Goal: Task Accomplishment & Management: Manage account settings

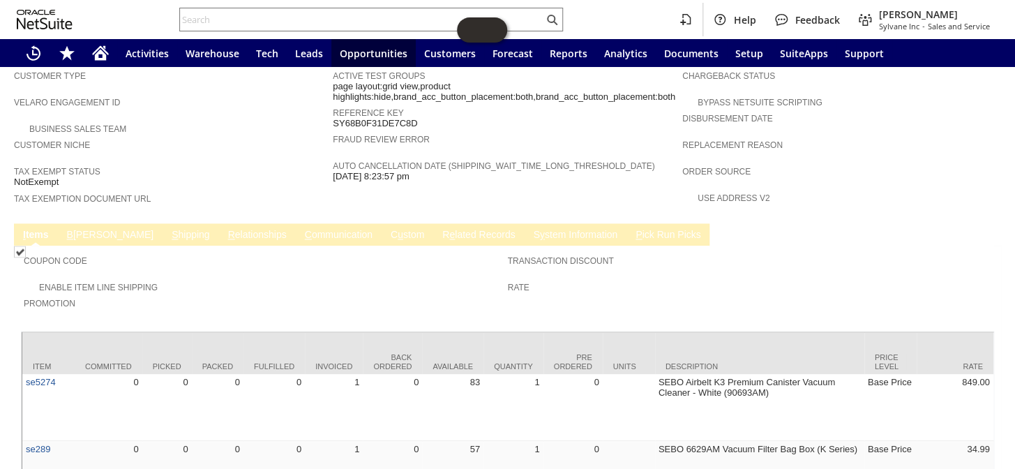
scroll to position [870, 0]
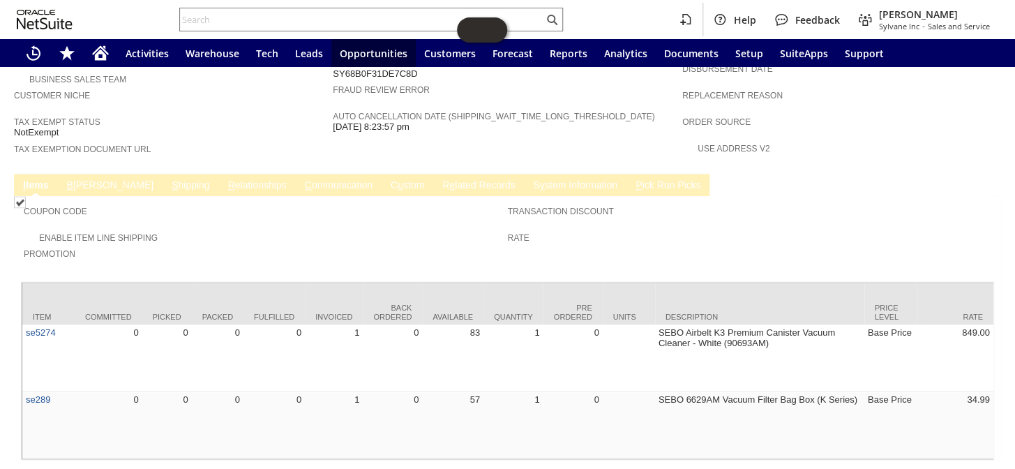
click at [433, 174] on td "R e lated Records" at bounding box center [478, 185] width 91 height 22
click at [301, 179] on link "C ommunication" at bounding box center [338, 185] width 75 height 13
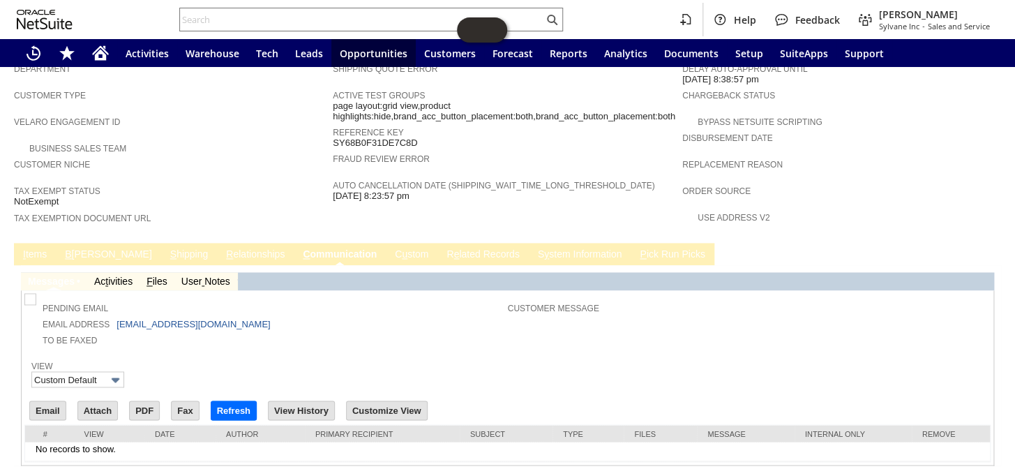
scroll to position [0, 0]
click at [47, 248] on link "I tems" at bounding box center [35, 254] width 31 height 13
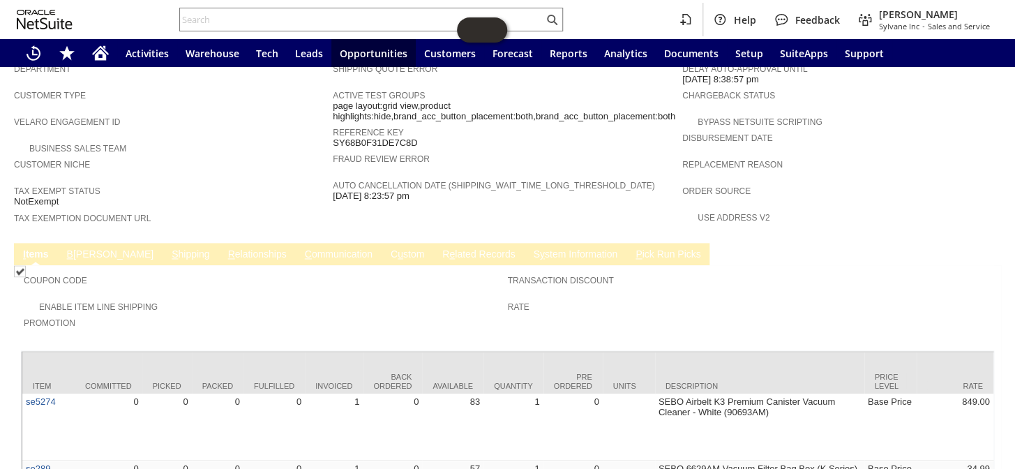
click at [439, 248] on link "R e lated Records" at bounding box center [479, 254] width 80 height 13
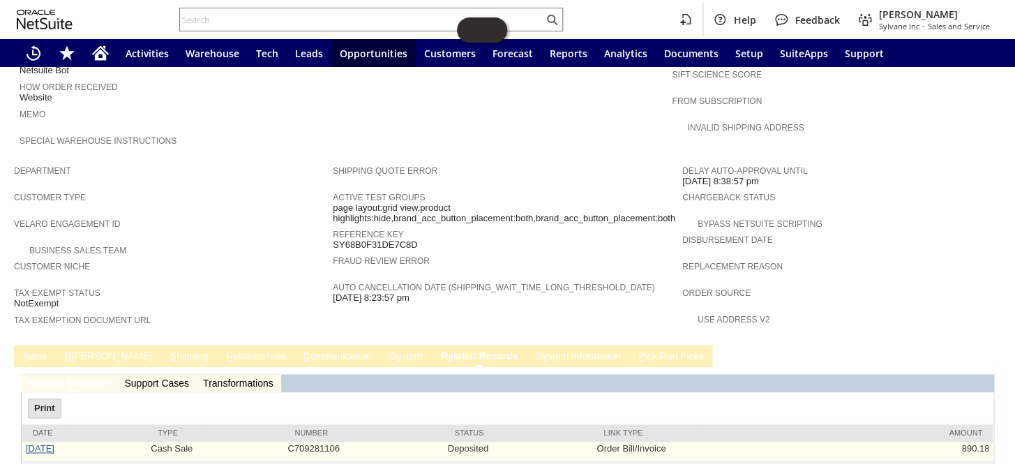
click at [35, 443] on link "8/28/2025" at bounding box center [40, 448] width 29 height 10
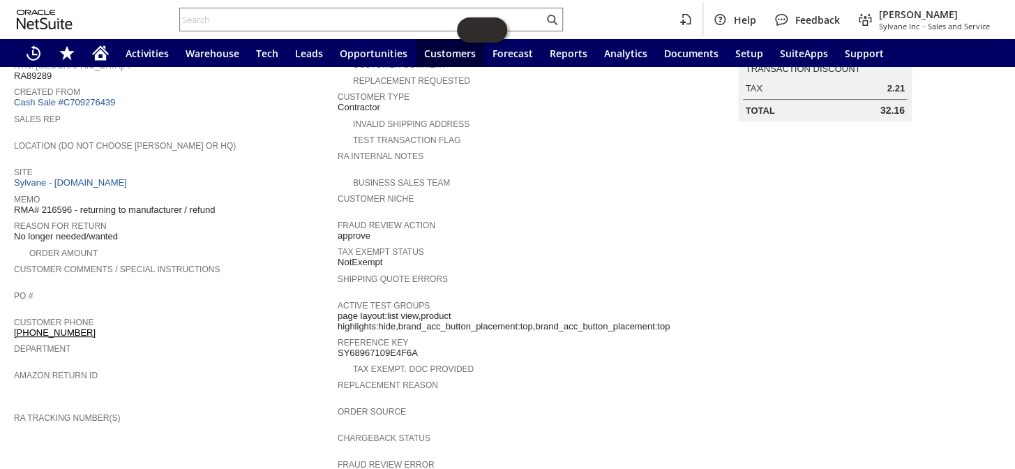
scroll to position [48, 0]
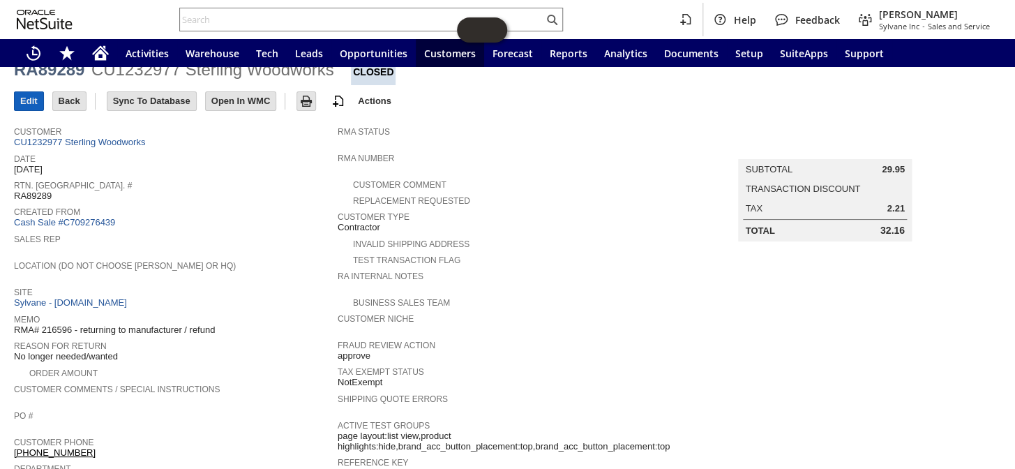
click at [29, 100] on input "Edit" at bounding box center [29, 101] width 29 height 18
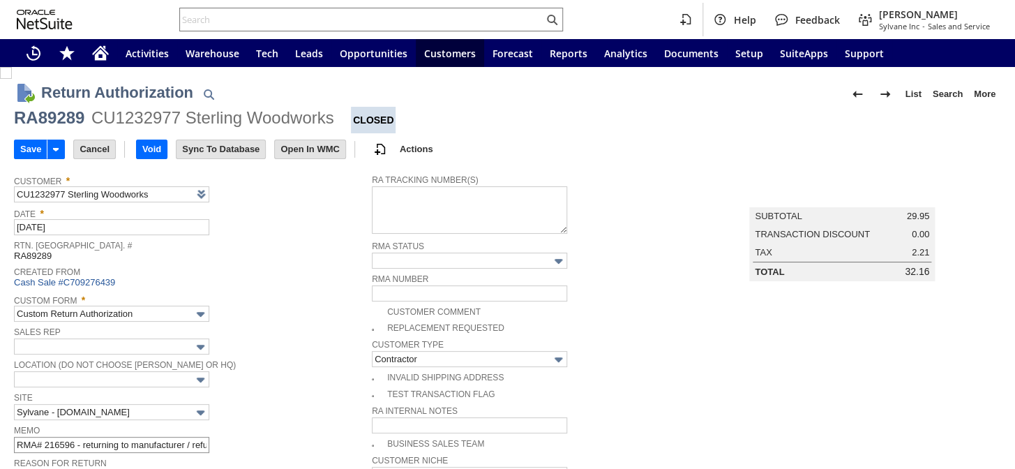
scroll to position [119, 0]
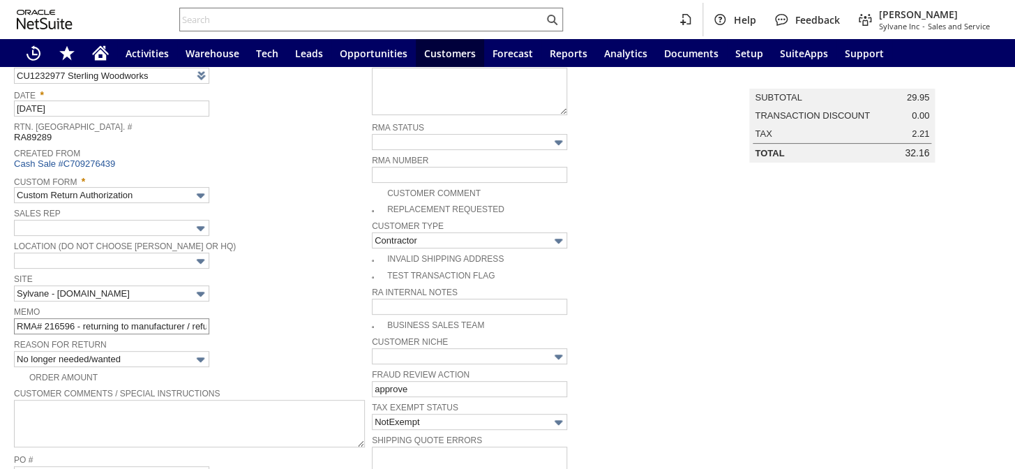
click at [181, 308] on span "Memo" at bounding box center [189, 310] width 351 height 15
click at [181, 320] on input "RMA# 216596 - returning to manufacturer / refund" at bounding box center [111, 326] width 195 height 16
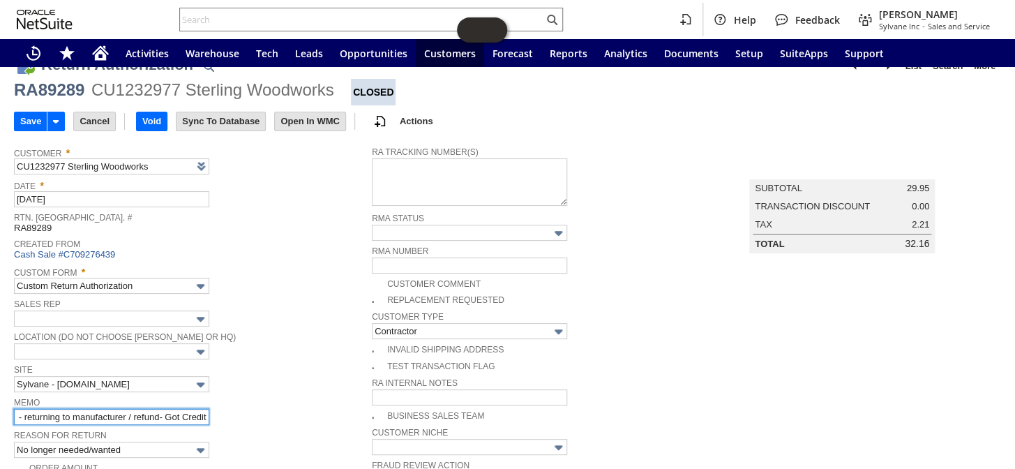
scroll to position [0, 0]
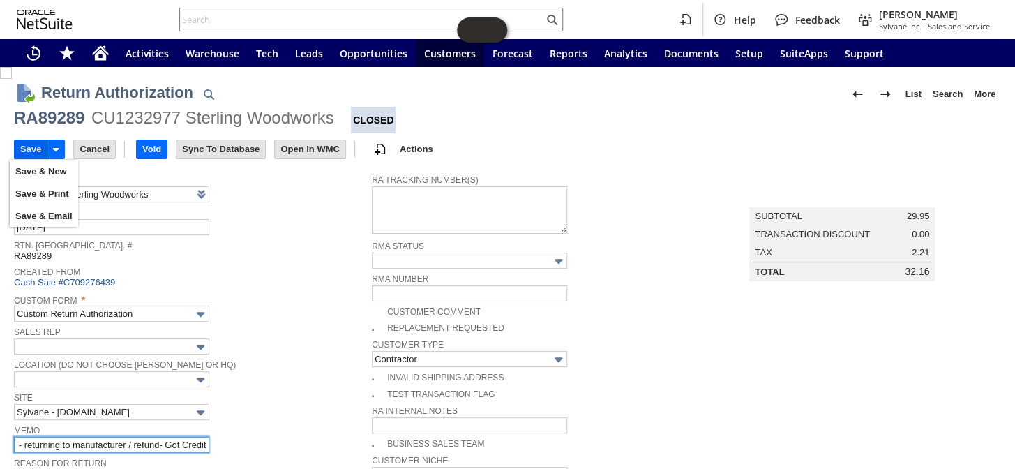
type input "RMA# 216596 - returning to manufacturer / refund- Got Credit"
click at [28, 142] on input "Save" at bounding box center [31, 149] width 32 height 18
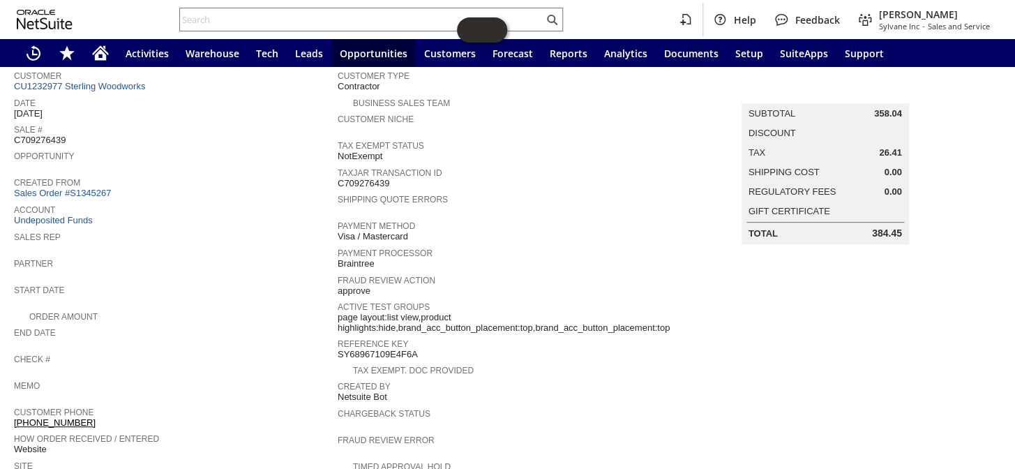
scroll to position [103, 0]
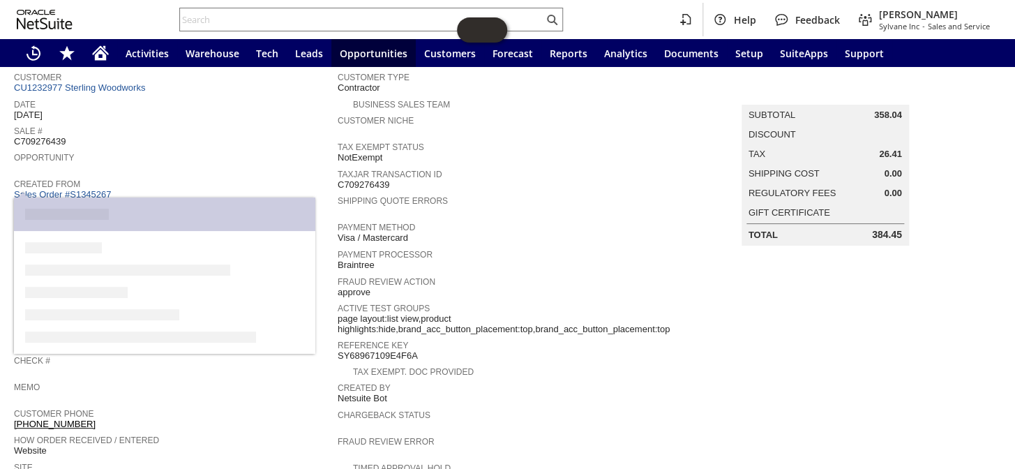
click at [73, 189] on link "Sales Order #S1345267" at bounding box center [64, 194] width 100 height 10
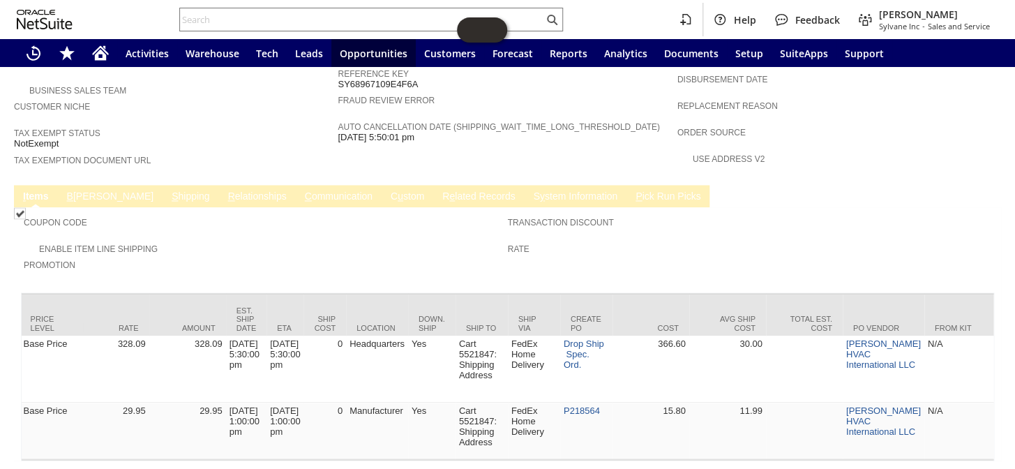
scroll to position [0, 847]
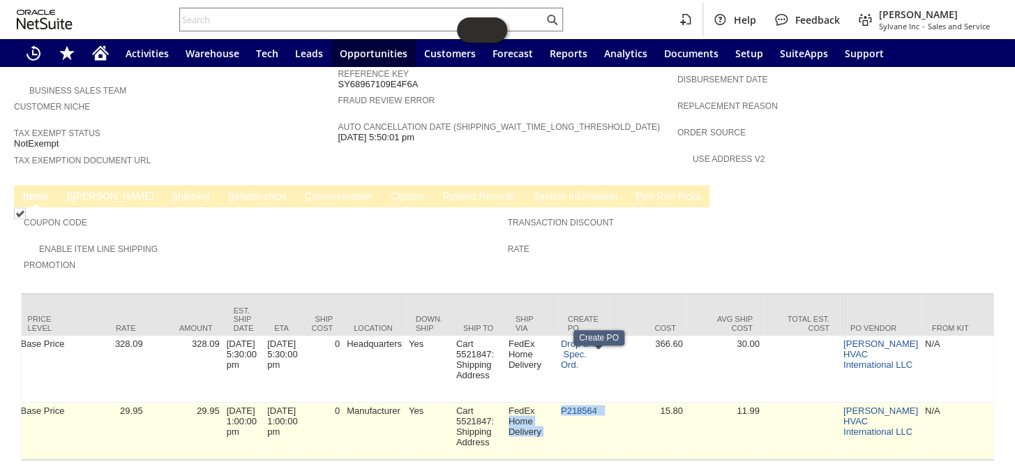
drag, startPoint x: 620, startPoint y: 359, endPoint x: 571, endPoint y: 357, distance: 48.9
click at [569, 403] on tr "pi7626 0 1 1 1 1 1 1 0 Pioneer Mounting Condenser Bracket Kit for 9k-12k BTU Mi…" at bounding box center [980, 431] width 3610 height 57
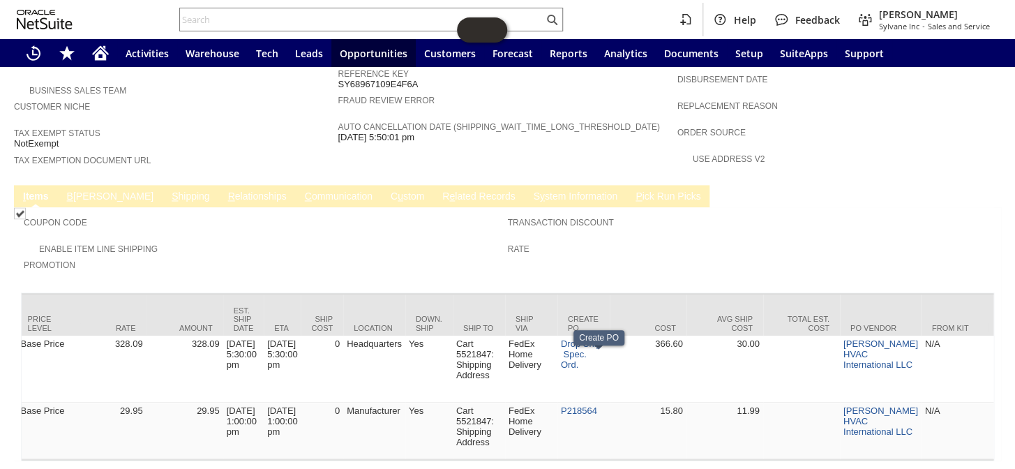
drag, startPoint x: 591, startPoint y: 357, endPoint x: 473, endPoint y: 204, distance: 193.6
click at [473, 240] on div "Enable Item Line Shipping" at bounding box center [266, 247] width 484 height 15
click at [693, 227] on td "Transaction Discount Rate" at bounding box center [750, 246] width 484 height 73
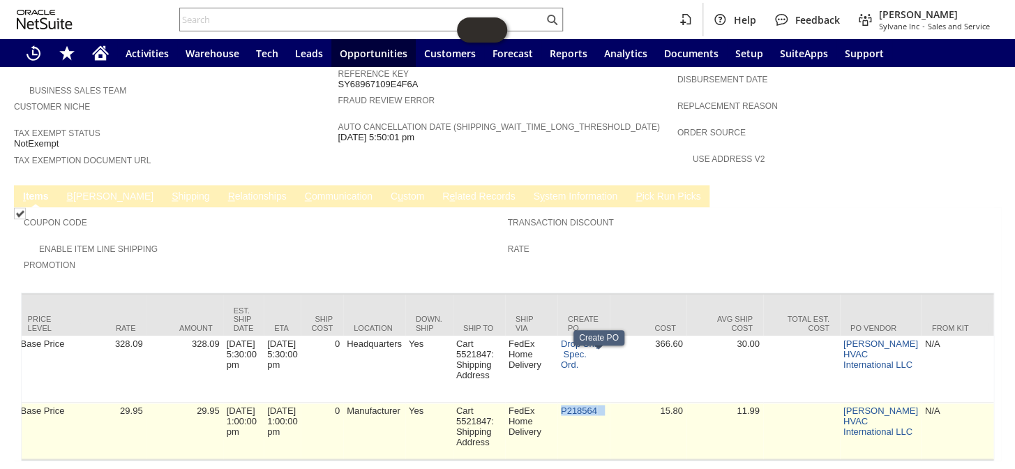
drag, startPoint x: 625, startPoint y: 356, endPoint x: 576, endPoint y: 354, distance: 48.9
click at [576, 403] on td "P218564" at bounding box center [584, 431] width 52 height 57
copy td "P218564"
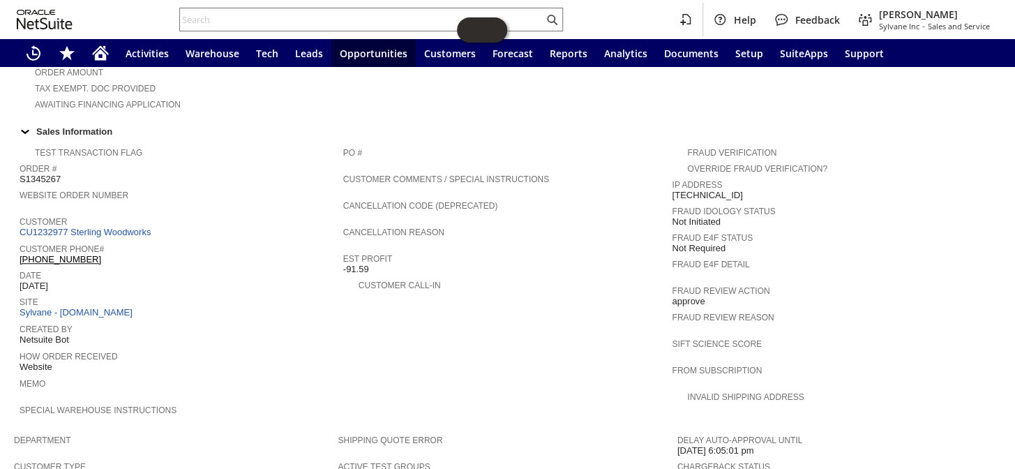
scroll to position [352, 0]
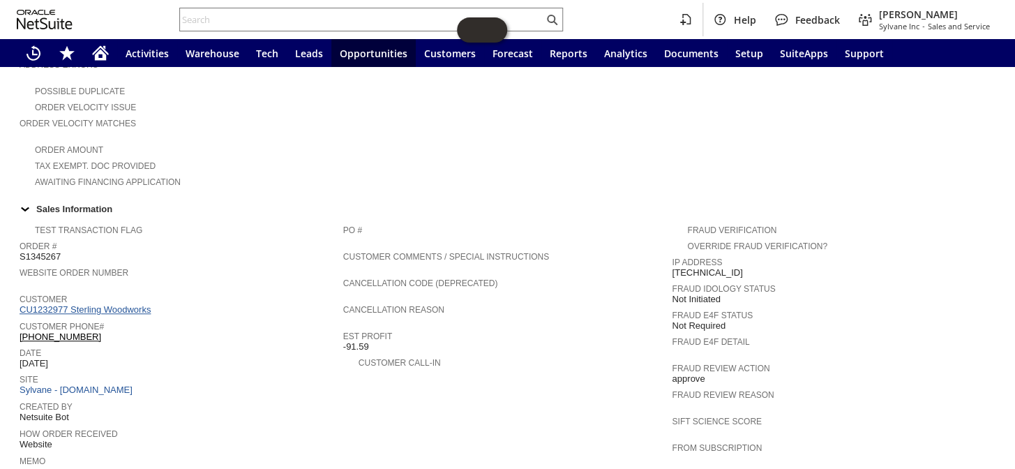
click at [107, 304] on link "CU1232977 Sterling Woodworks" at bounding box center [87, 309] width 135 height 10
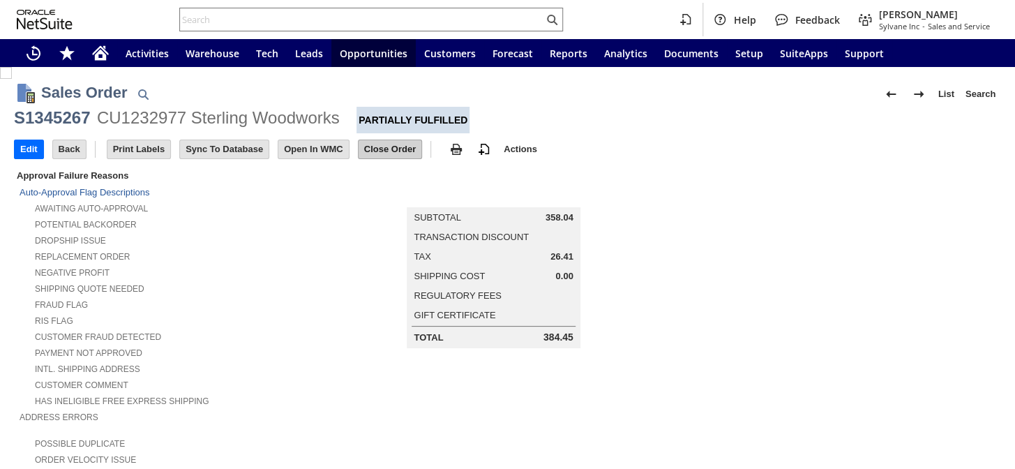
click at [387, 149] on input "Close Order" at bounding box center [390, 149] width 63 height 18
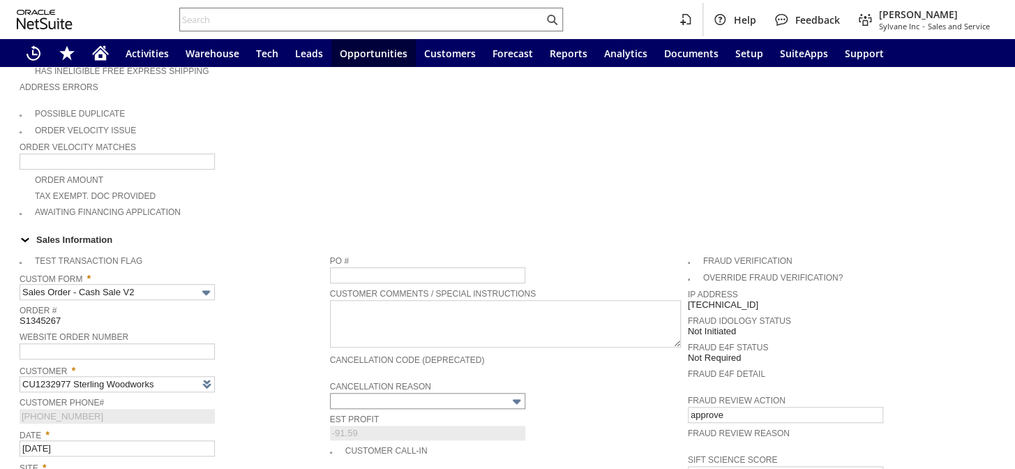
scroll to position [444, 0]
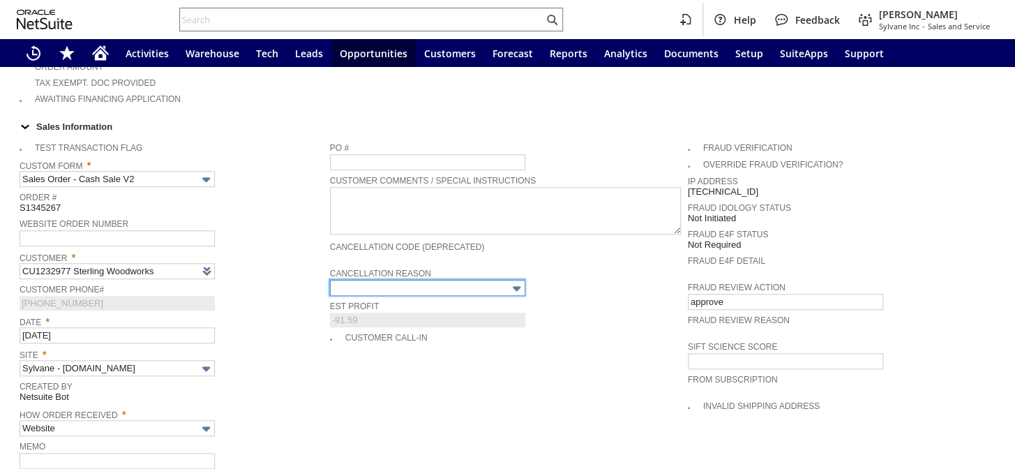
click at [467, 280] on input "text" at bounding box center [427, 288] width 195 height 16
click at [467, 280] on input "text" at bounding box center [428, 288] width 195 height 16
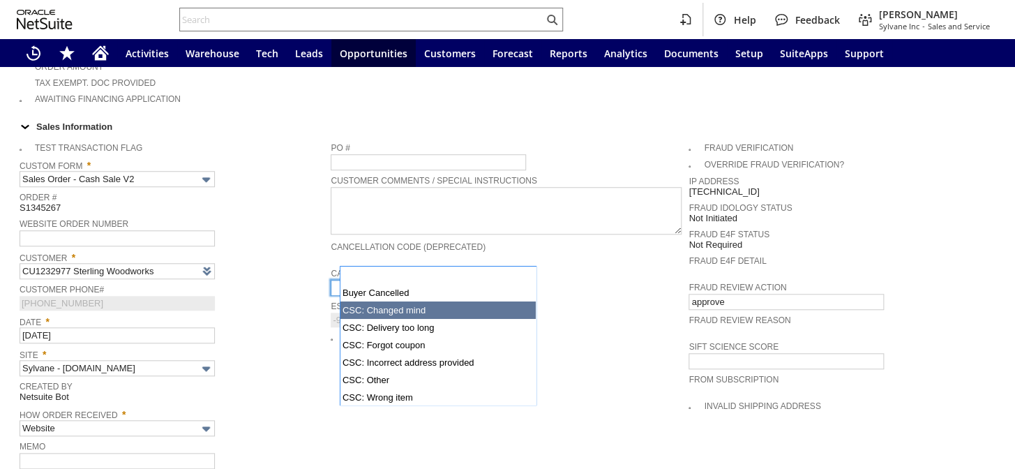
type input "Intelligent Recommendations¹⁰"
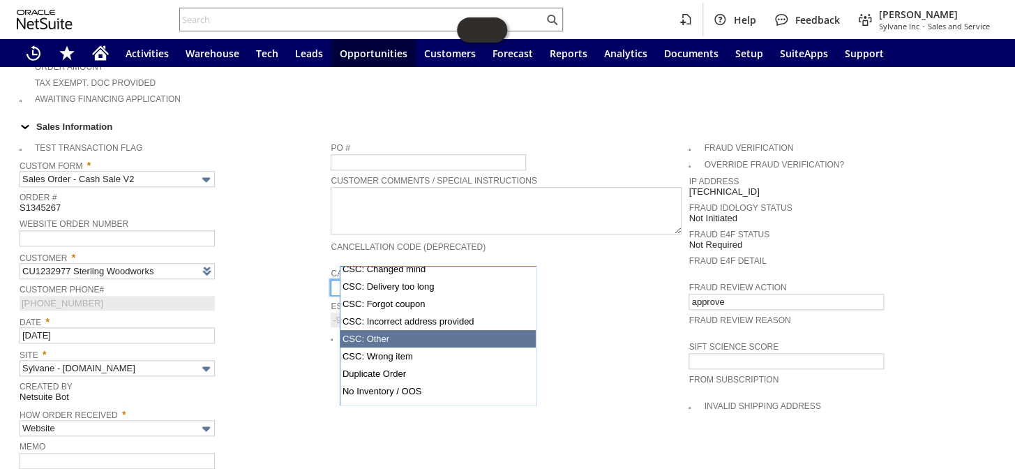
scroll to position [63, 0]
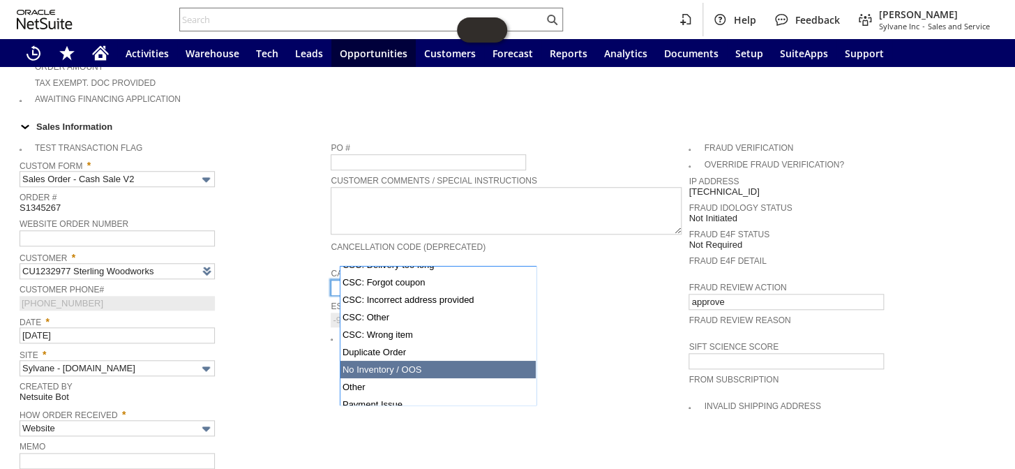
type input "No Inventory / OOS"
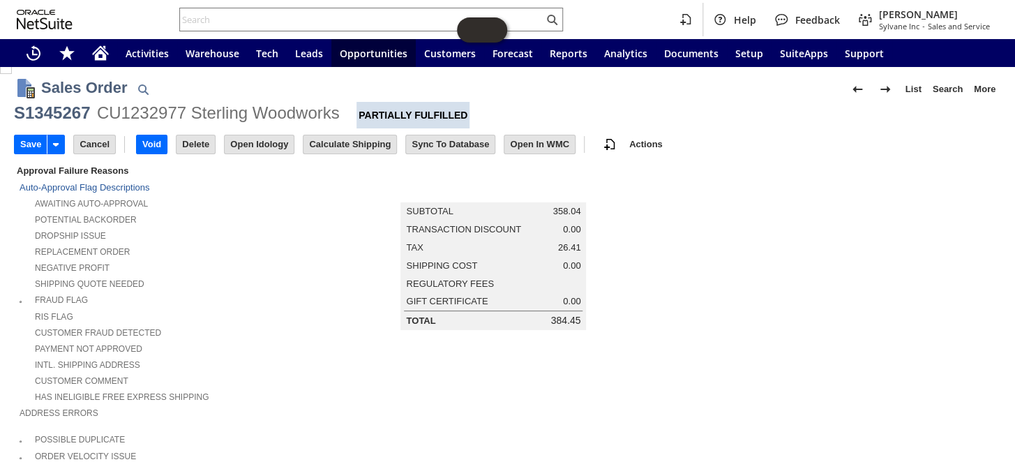
scroll to position [0, 0]
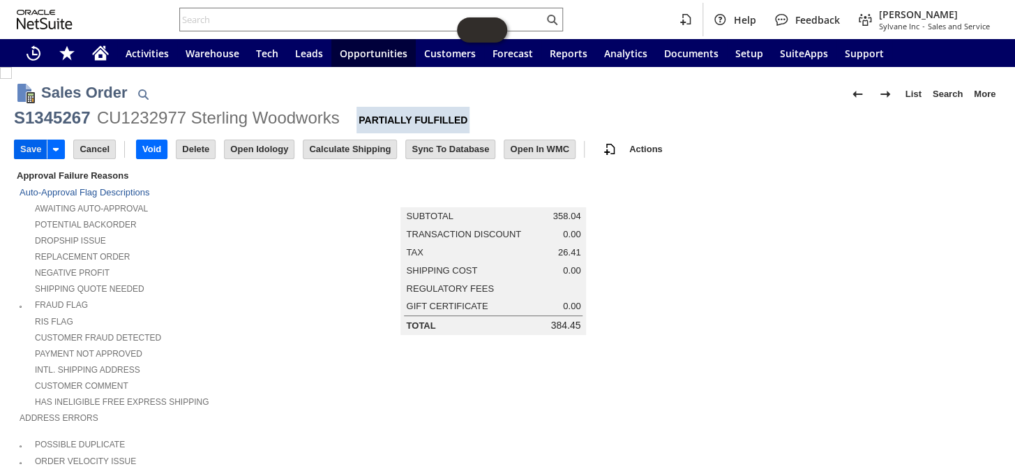
click at [20, 147] on input "Save" at bounding box center [31, 149] width 32 height 18
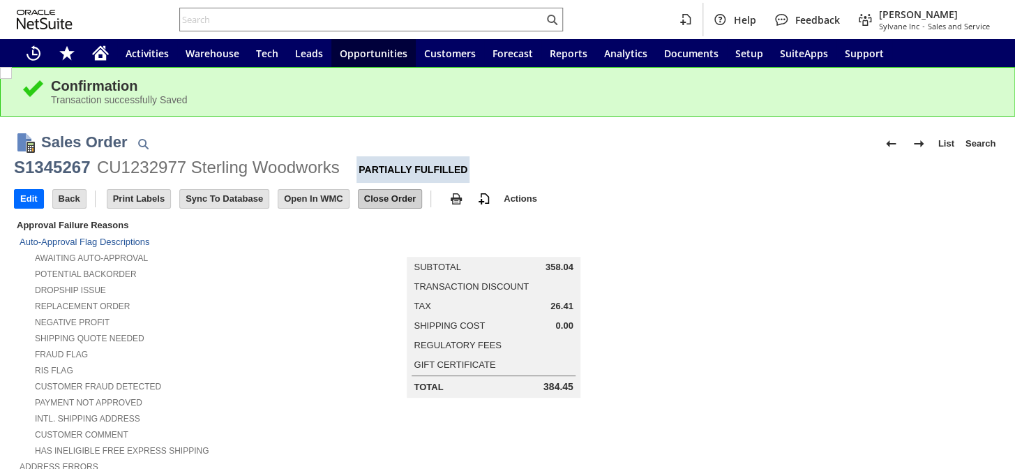
click at [378, 200] on input "Close Order" at bounding box center [390, 199] width 63 height 18
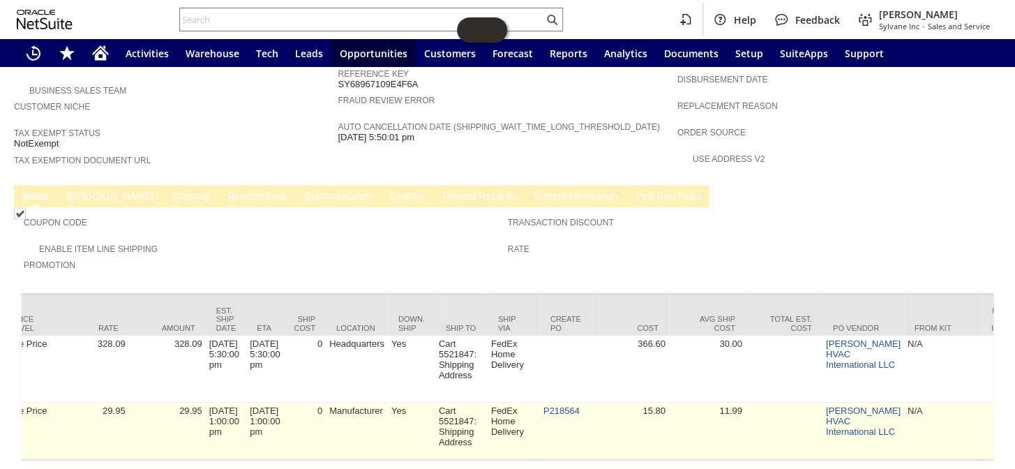
scroll to position [0, 869]
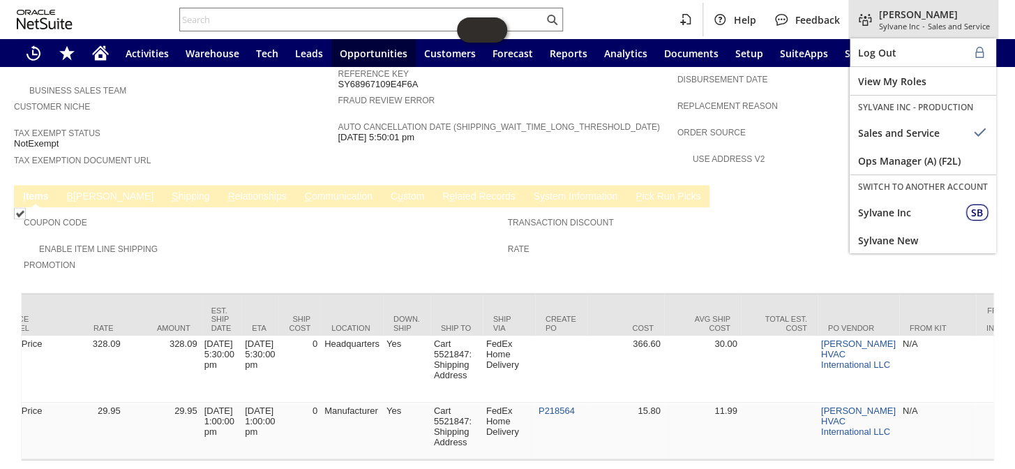
click at [914, 32] on div "Coby Miller Sylvane Inc - Sales and Service" at bounding box center [924, 19] width 150 height 39
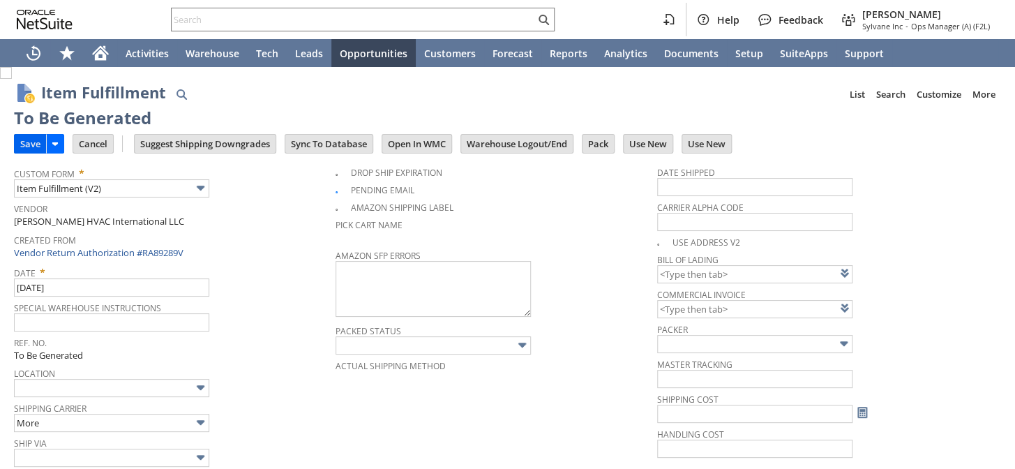
click at [24, 144] on input "Save" at bounding box center [30, 144] width 31 height 18
type input "0.00"
click at [28, 143] on input "Save" at bounding box center [30, 144] width 31 height 18
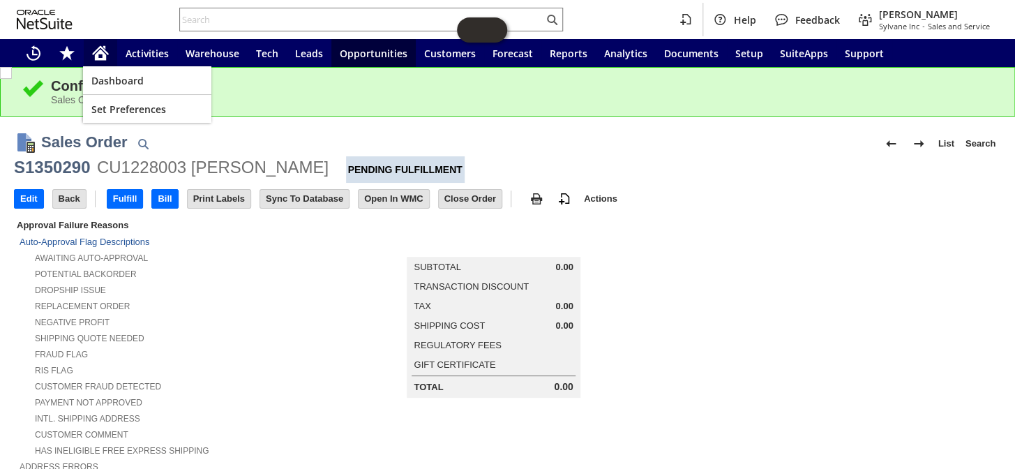
click at [98, 50] on icon "Home" at bounding box center [100, 53] width 17 height 17
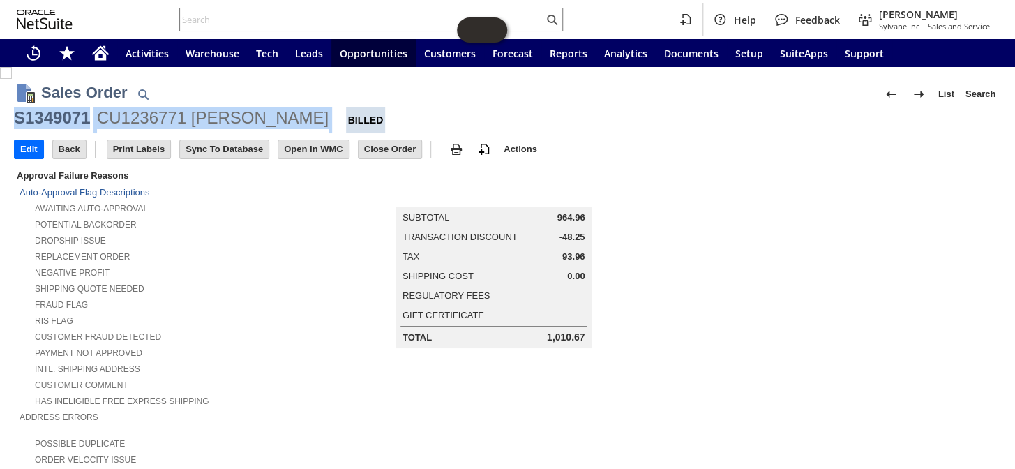
drag, startPoint x: 297, startPoint y: 116, endPoint x: 18, endPoint y: 107, distance: 278.5
click at [18, 107] on div "S1349071 CU1236771 Molly J Jones Billed" at bounding box center [507, 120] width 987 height 27
copy div "S1349071 CU1236771 Molly J Jones"
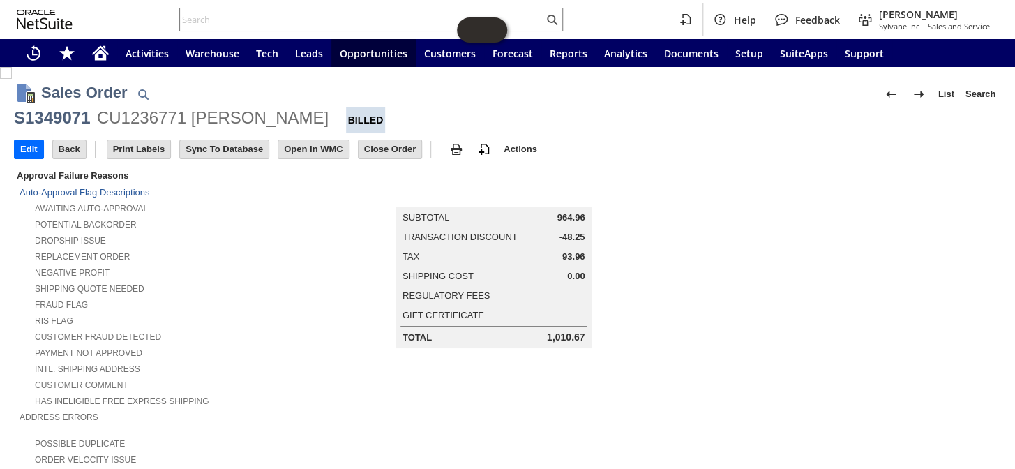
click at [244, 312] on div "RIS flag" at bounding box center [172, 319] width 304 height 15
click at [102, 55] on icon "Home" at bounding box center [100, 55] width 11 height 10
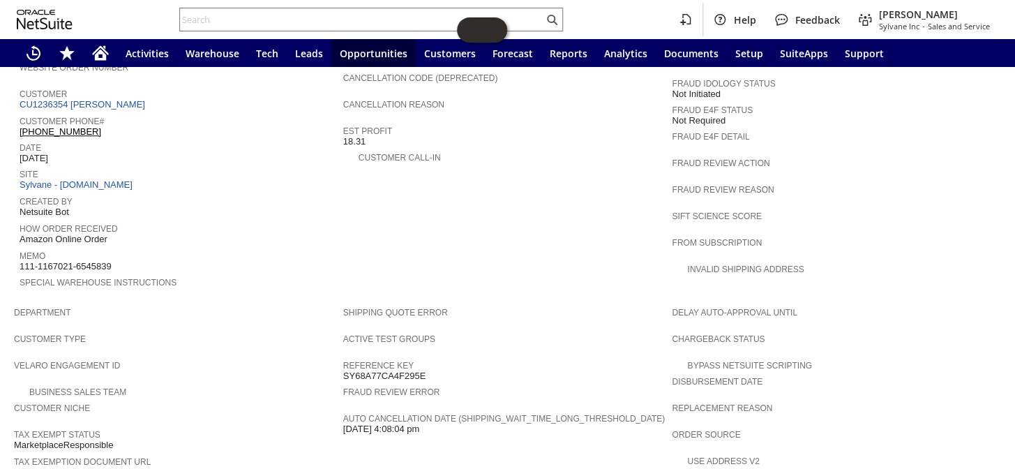
scroll to position [444, 0]
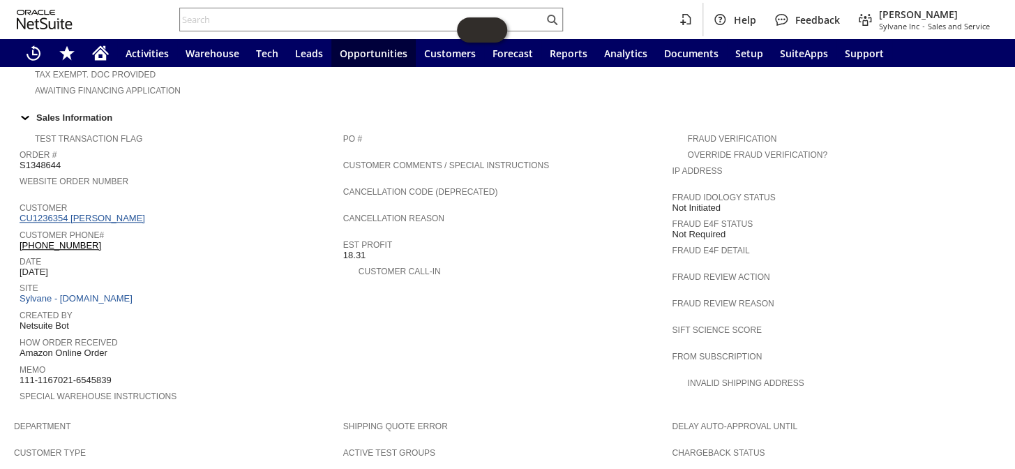
click at [117, 213] on link "CU1236354 alisa s lassiter" at bounding box center [84, 218] width 129 height 10
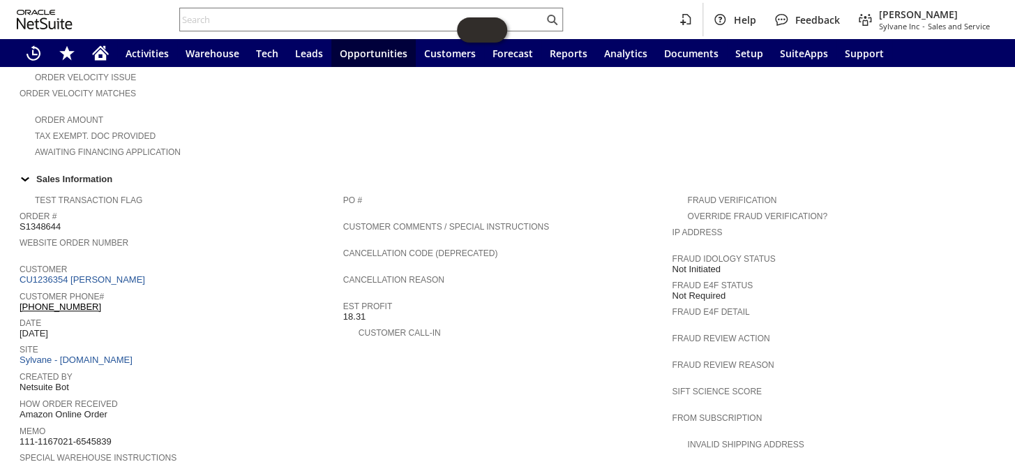
scroll to position [380, 0]
click at [91, 276] on link "CU1236354 alisa s lassiter" at bounding box center [84, 281] width 129 height 10
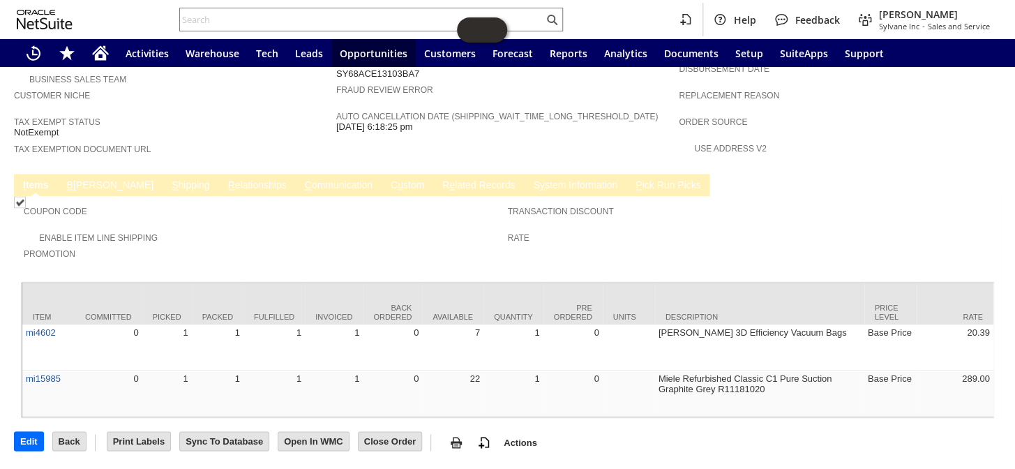
scroll to position [880, 0]
click at [230, 22] on input "text" at bounding box center [362, 19] width 364 height 17
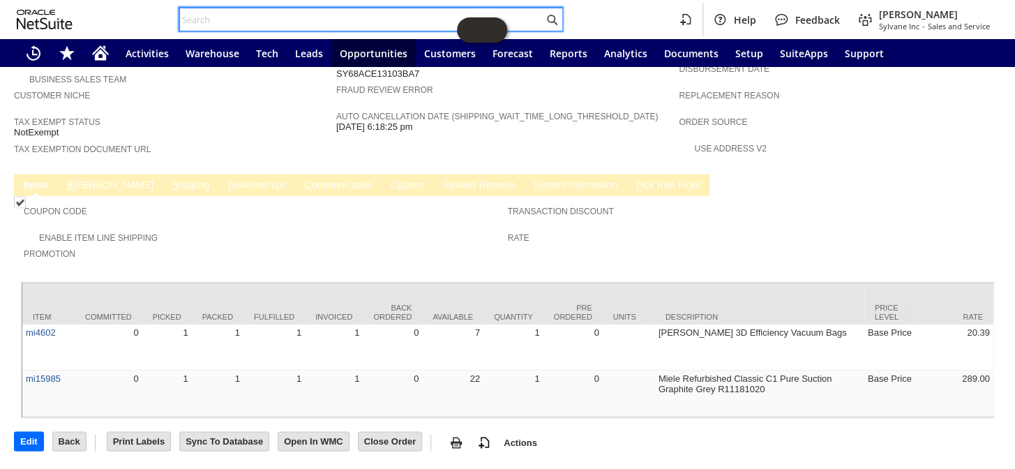
paste input "S1342632"
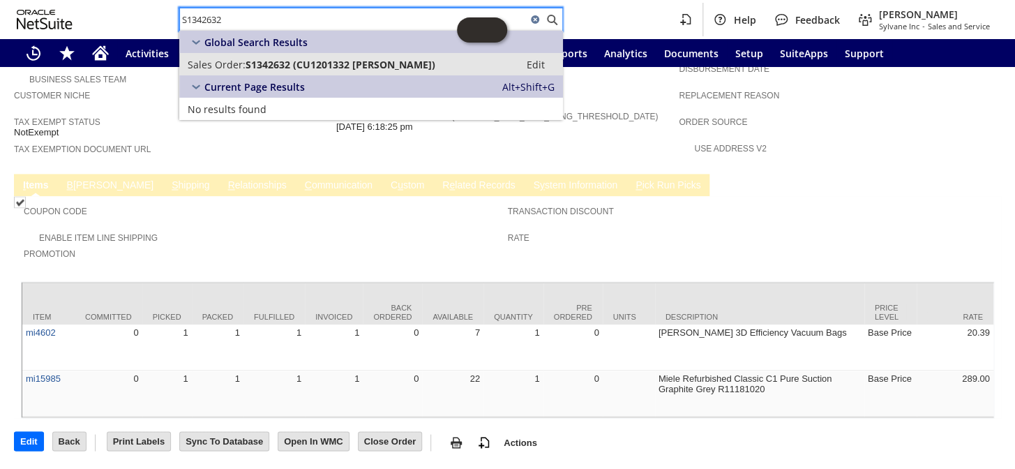
type input "S1342632"
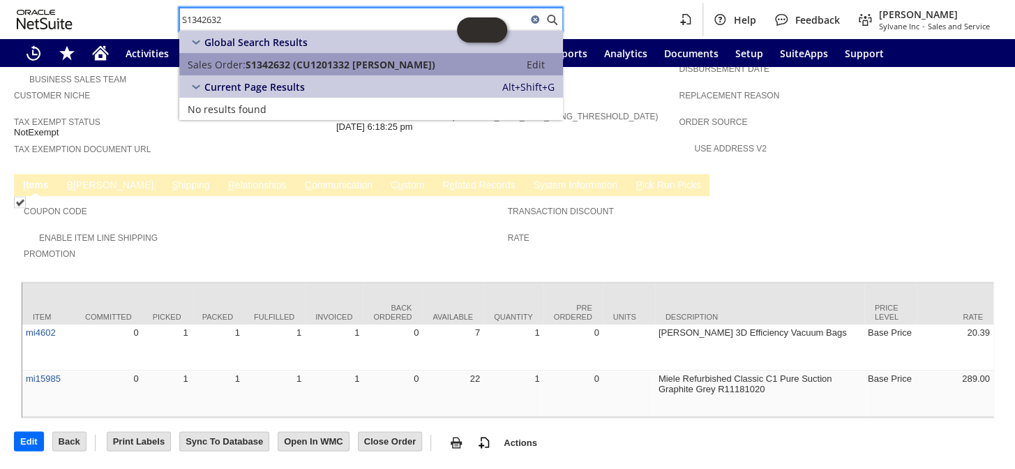
click at [318, 56] on link "Sales Order: S1342632 (CU1201332 Gary Roller) Edit" at bounding box center [371, 64] width 384 height 22
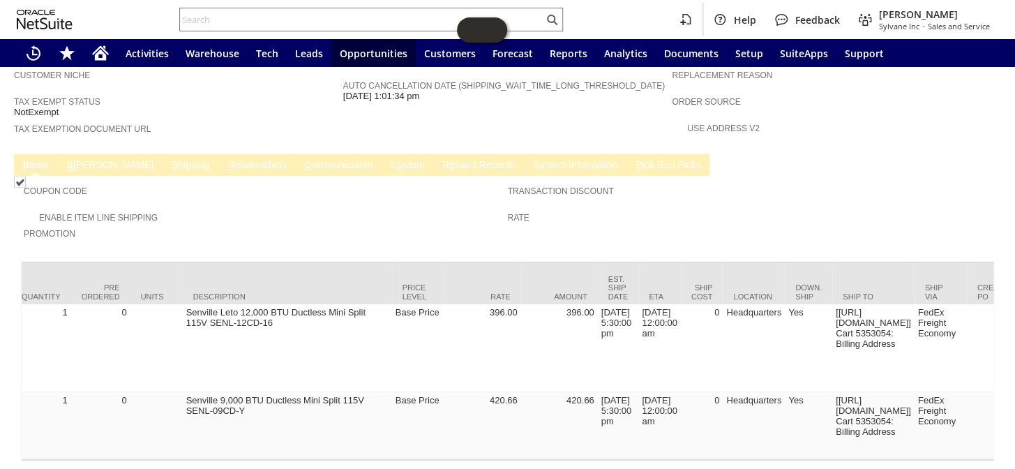
scroll to position [0, 872]
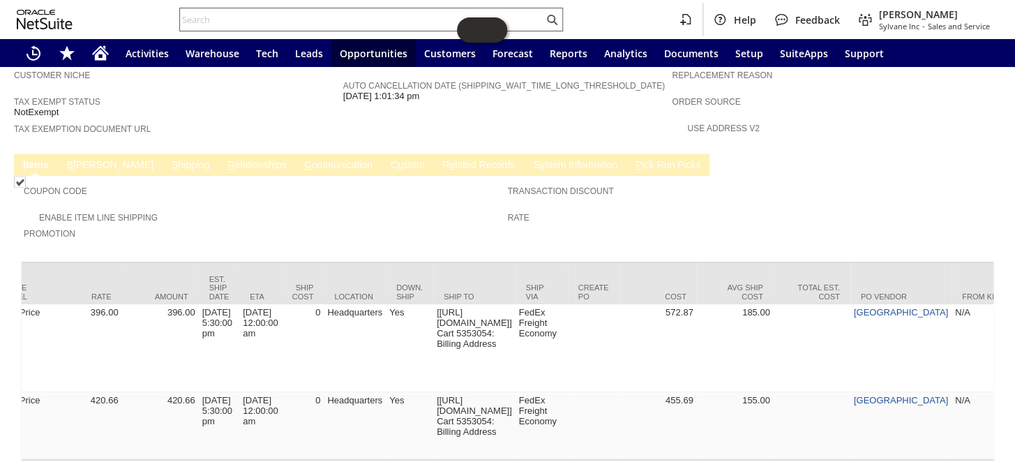
click at [251, 18] on input "text" at bounding box center [362, 19] width 364 height 17
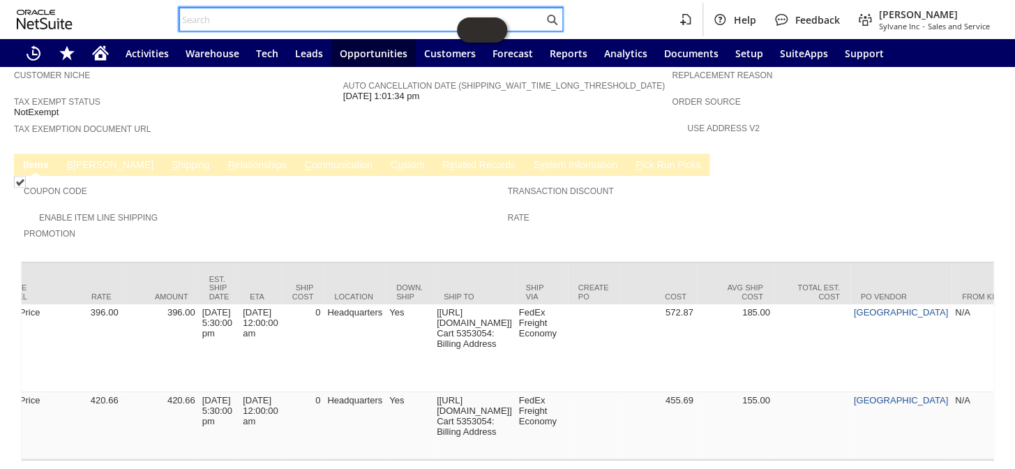
paste input "S1342632"
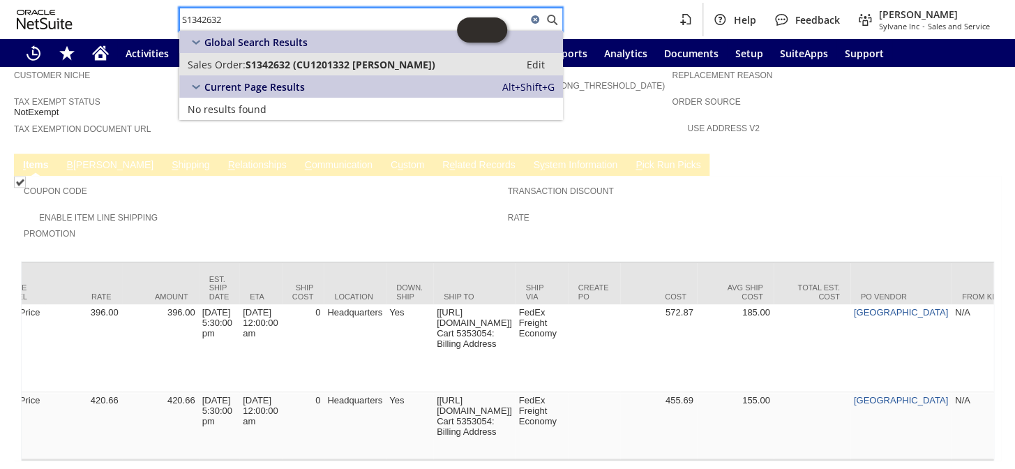
type input "S1342632"
click at [285, 62] on span "S1342632 (CU1201332 Gary Roller)" at bounding box center [341, 64] width 190 height 13
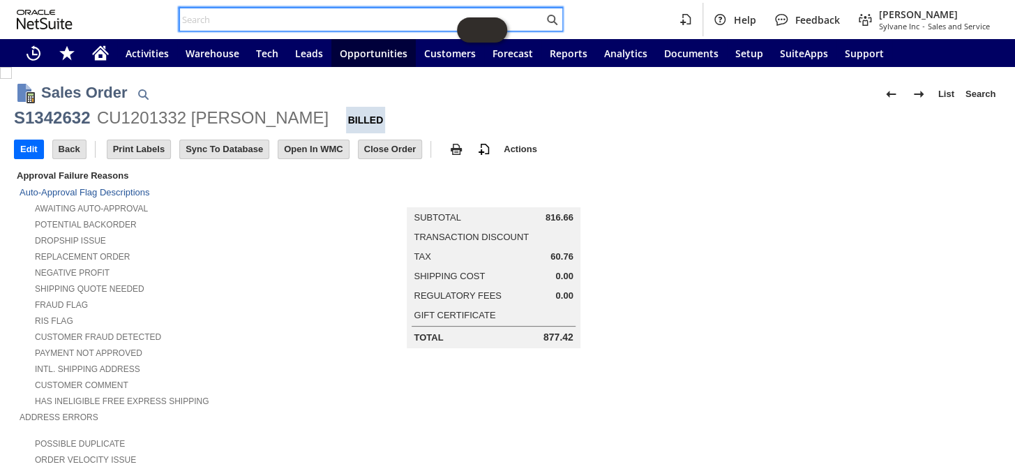
click at [274, 18] on input "text" at bounding box center [362, 19] width 364 height 17
paste input "S1350295"
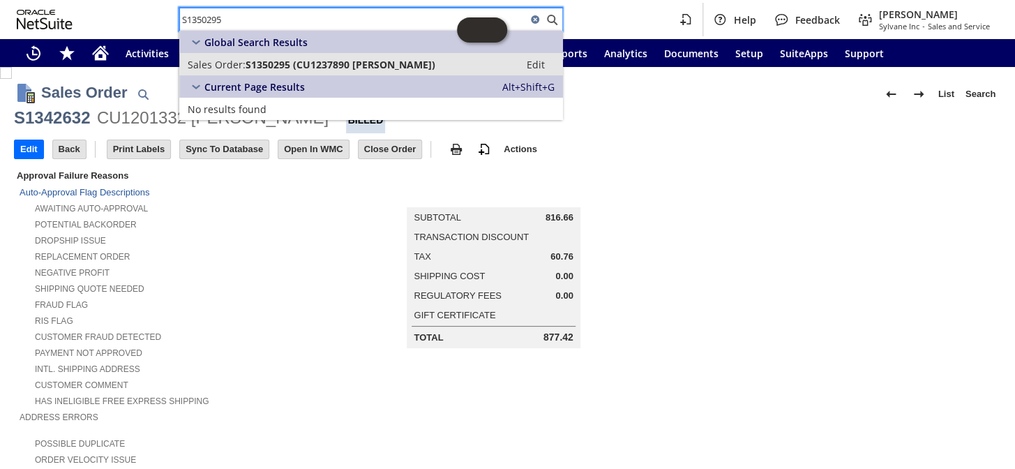
type input "S1350295"
click at [306, 63] on span "S1350295 (CU1237890 Elizabeth Erickson)" at bounding box center [341, 64] width 190 height 13
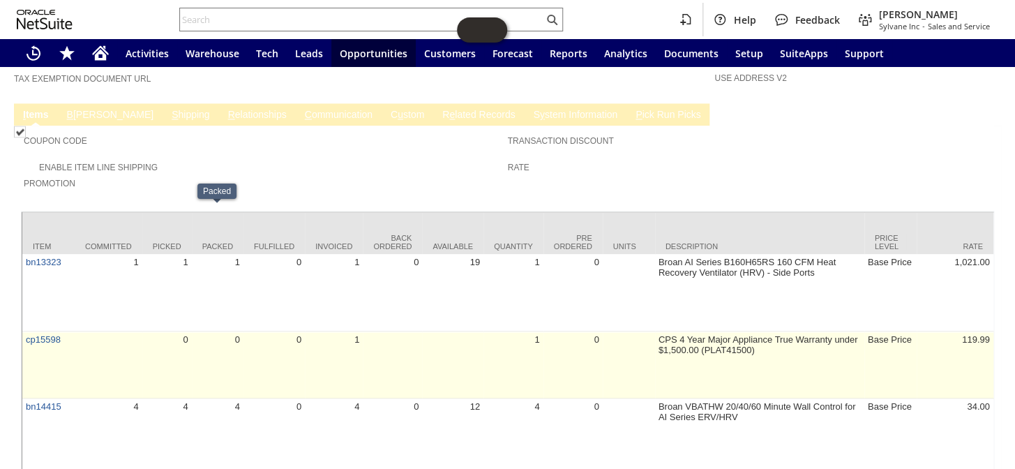
scroll to position [888, 0]
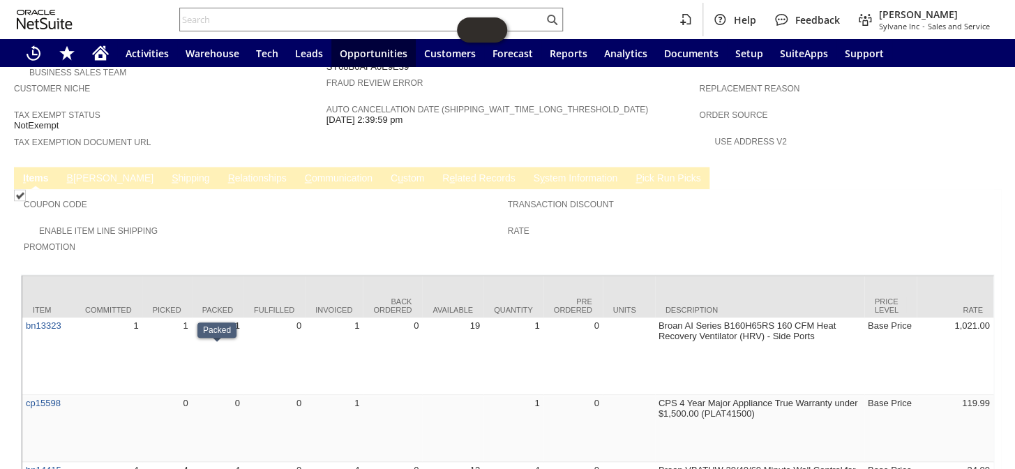
click at [81, 172] on link "B illing" at bounding box center [110, 178] width 94 height 13
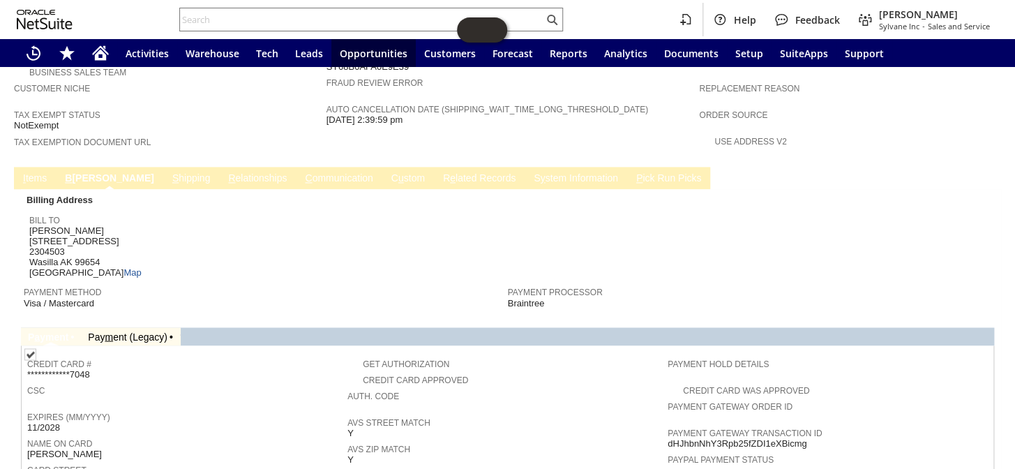
click at [169, 172] on link "S hipping" at bounding box center [191, 178] width 45 height 13
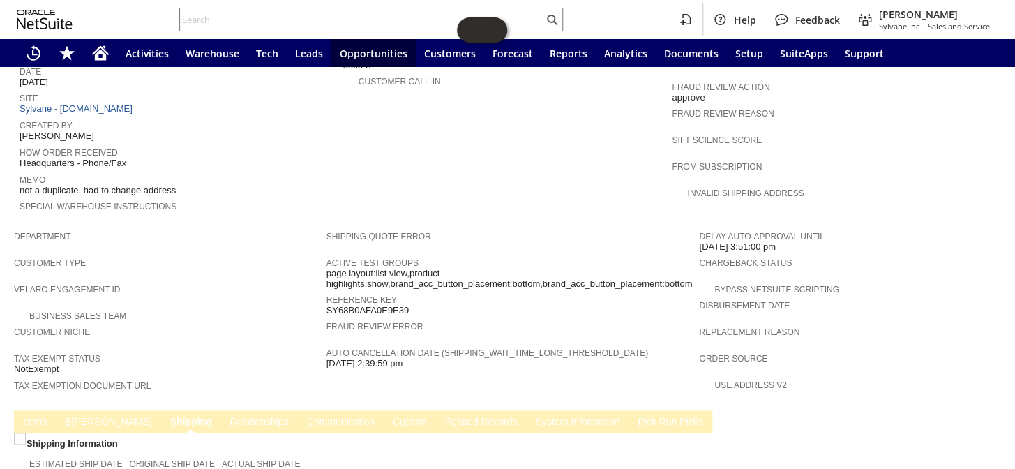
scroll to position [634, 0]
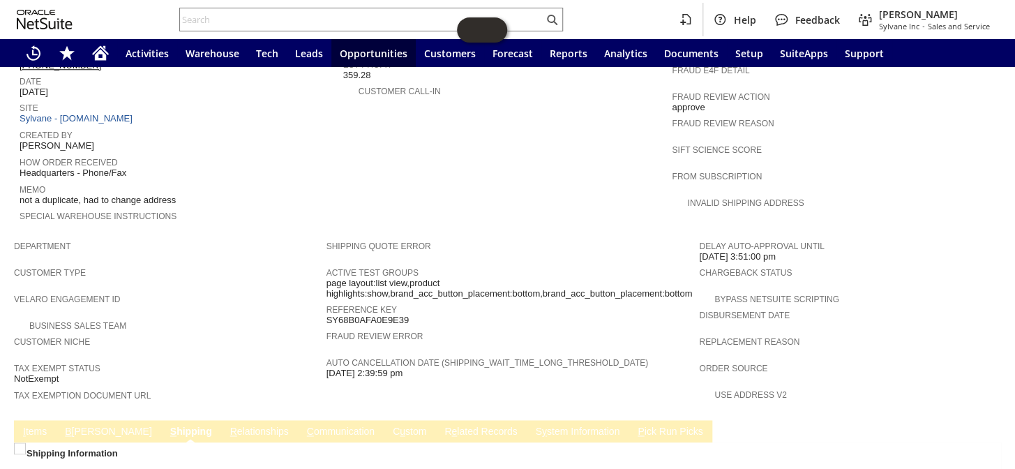
click at [527, 420] on td "S y stem Information" at bounding box center [578, 431] width 103 height 22
click at [532, 426] on link "S y stem Information" at bounding box center [577, 432] width 91 height 13
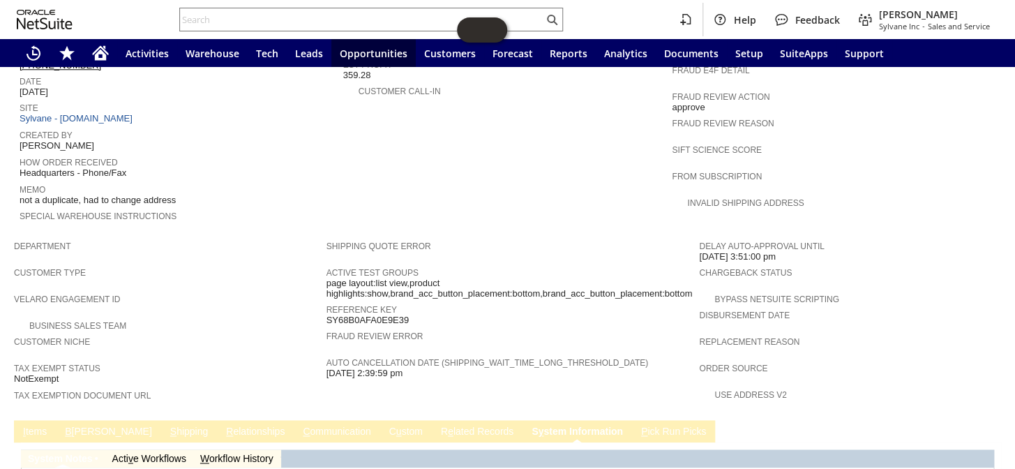
type input "1 to 25 of 102"
click at [83, 426] on link "B [PERSON_NAME]" at bounding box center [108, 432] width 94 height 13
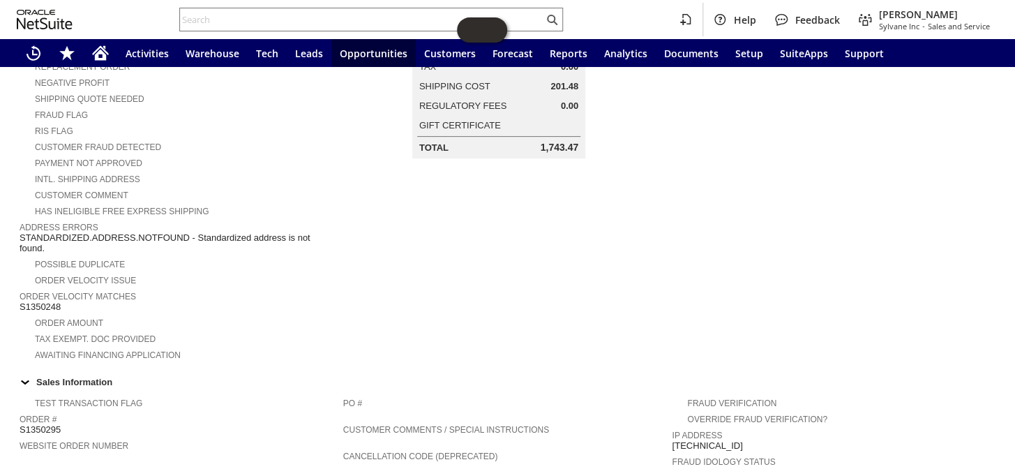
scroll to position [0, 0]
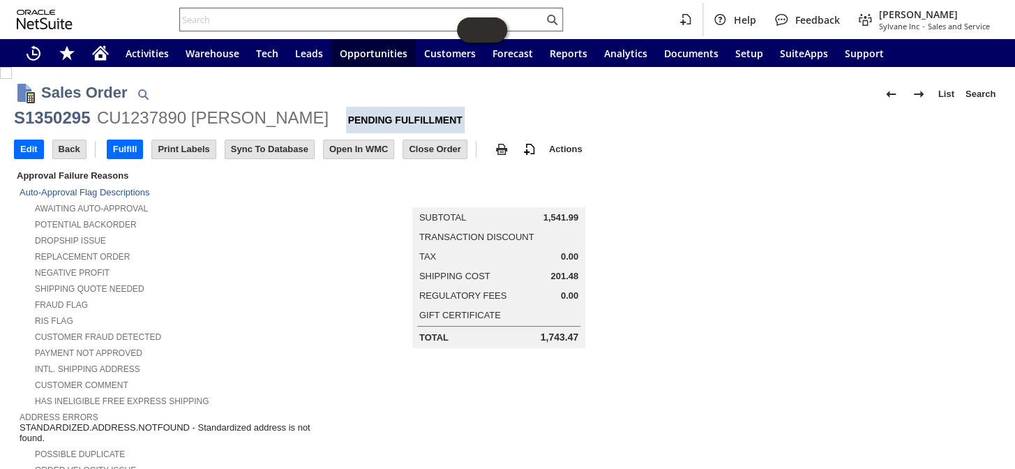
click at [249, 21] on input "text" at bounding box center [362, 19] width 364 height 17
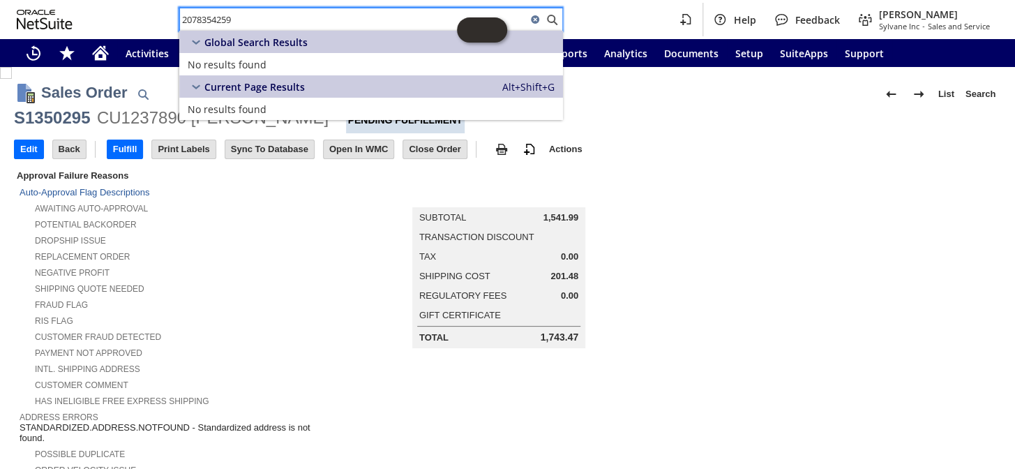
type input "2078354259"
click at [922, 24] on div "Sylvane Inc - Sales and Service" at bounding box center [934, 26] width 111 height 10
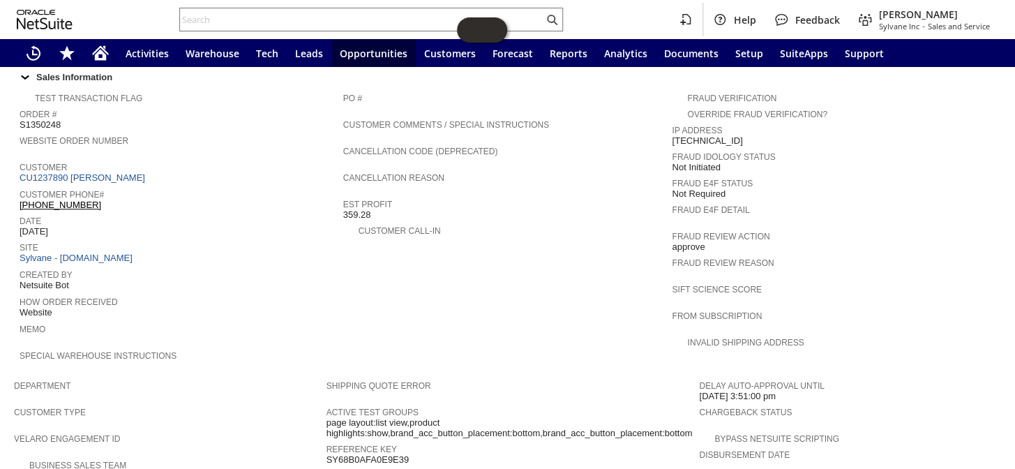
scroll to position [386, 0]
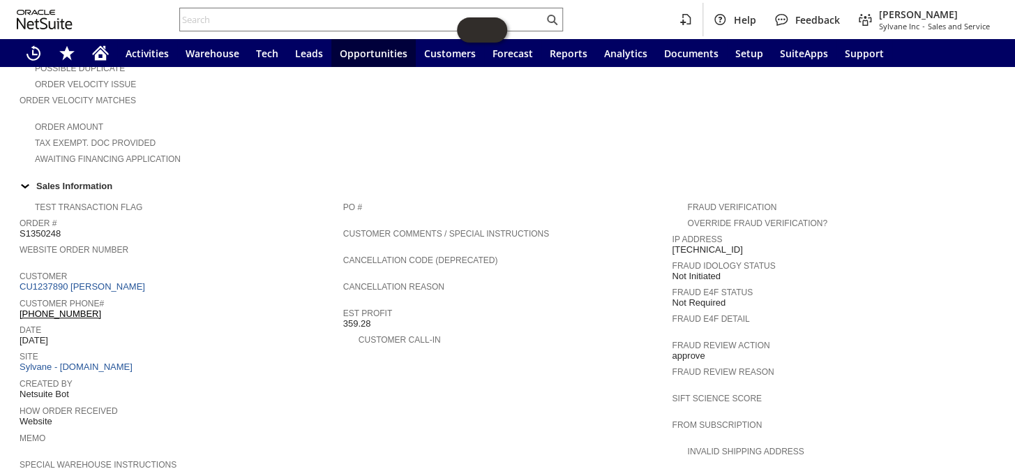
drag, startPoint x: 64, startPoint y: 210, endPoint x: 21, endPoint y: 209, distance: 43.3
click at [21, 214] on div "Order # S1350248" at bounding box center [178, 226] width 317 height 25
copy span "S1350248"
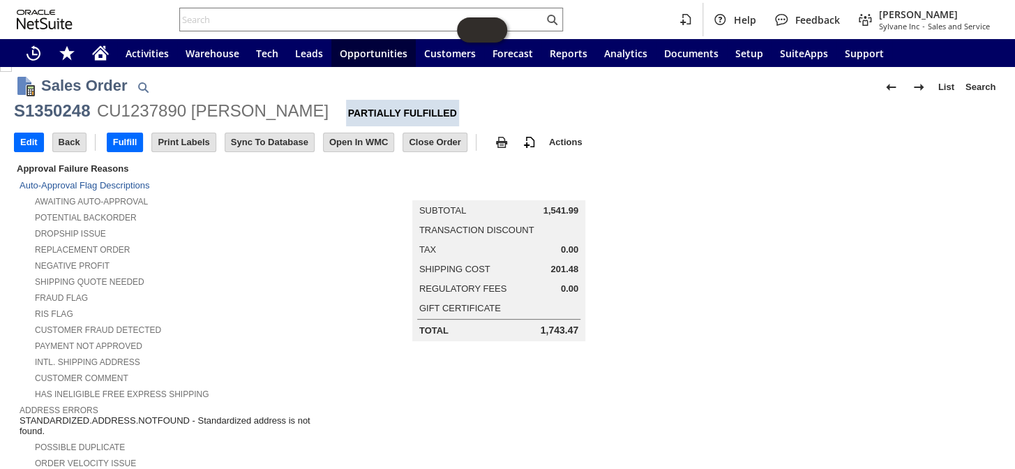
scroll to position [0, 0]
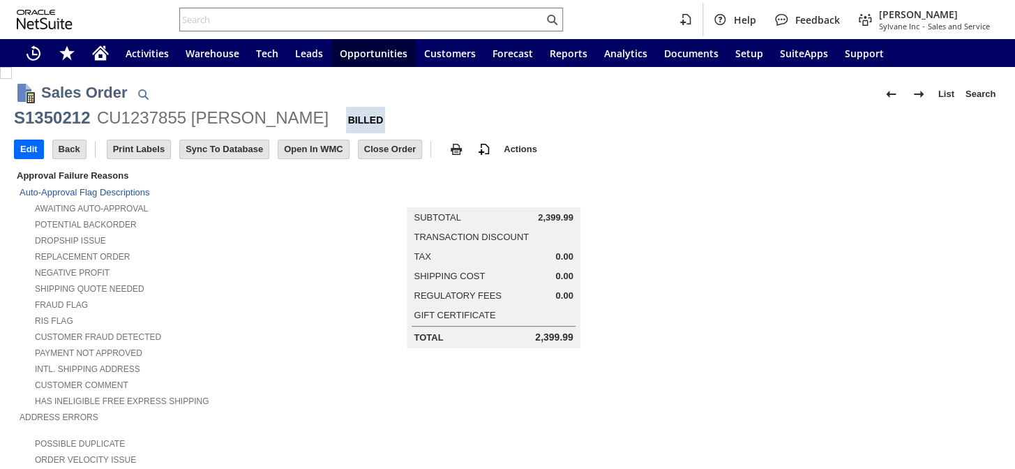
scroll to position [380, 0]
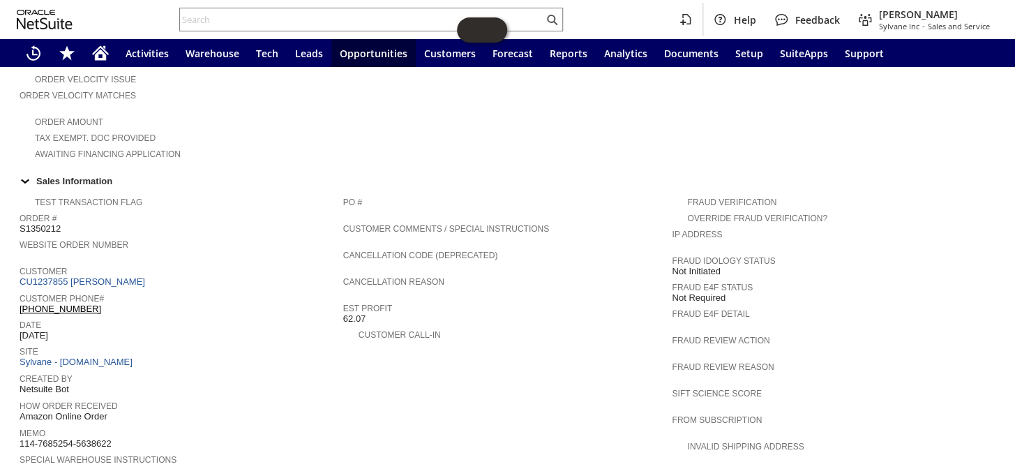
drag, startPoint x: 135, startPoint y: 286, endPoint x: 22, endPoint y: 281, distance: 113.2
click at [22, 290] on div "Customer Phone# (207) 835-4259 X55336" at bounding box center [178, 302] width 317 height 25
copy link "207) 835-4259 X55336"
click at [255, 20] on input "text" at bounding box center [362, 19] width 364 height 17
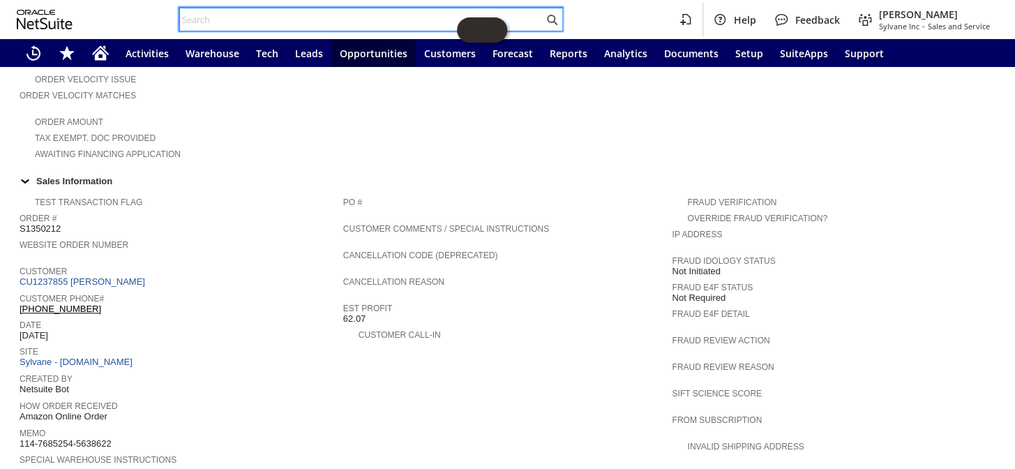
paste input "S1350295"
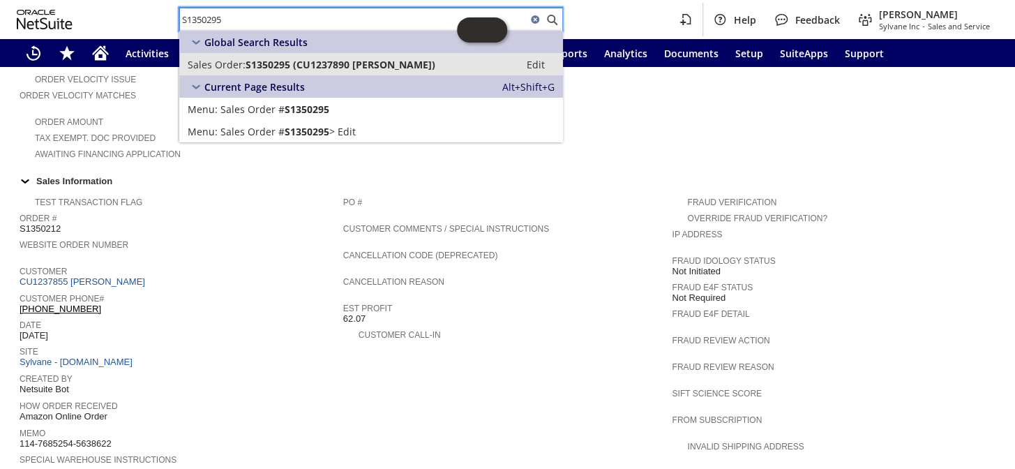
type input "S1350295"
click at [348, 65] on span "S1350295 (CU1237890 Elizabeth Erickson)" at bounding box center [341, 64] width 190 height 13
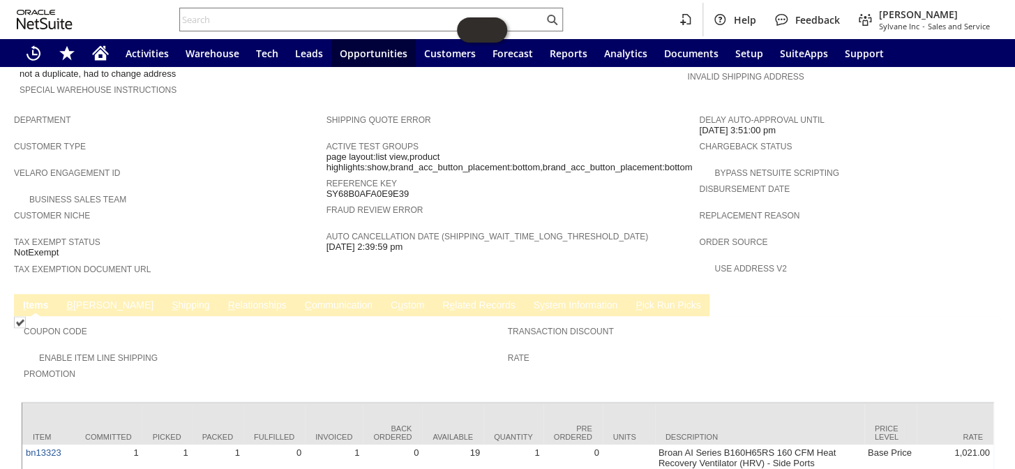
scroll to position [761, 0]
click at [530, 299] on link "S y stem Information" at bounding box center [575, 305] width 91 height 13
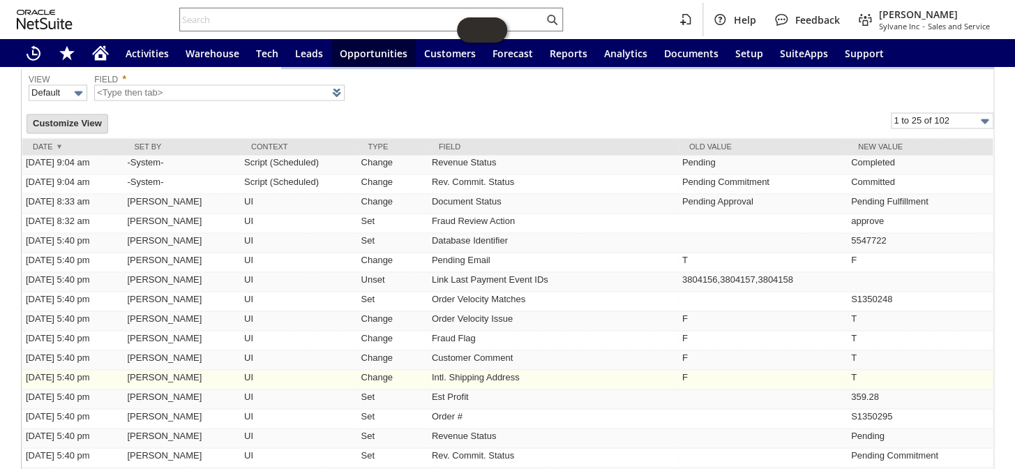
scroll to position [899, 0]
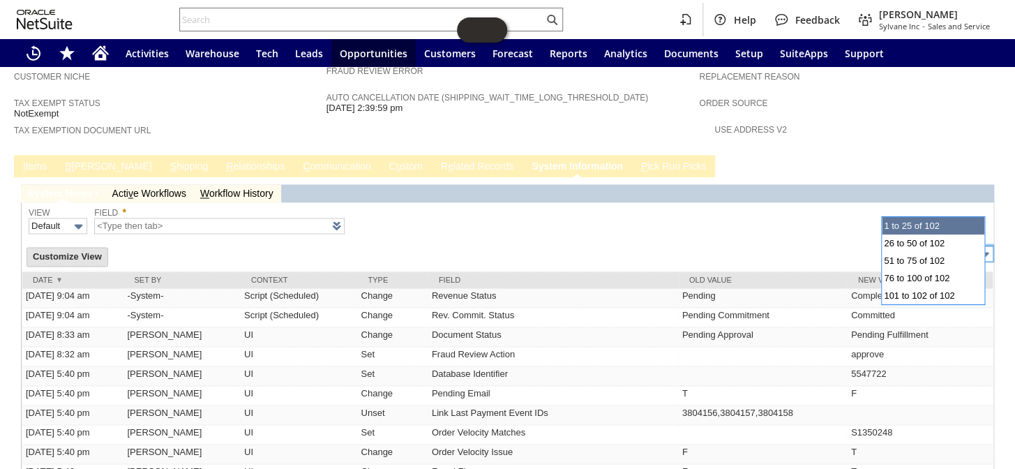
click at [911, 246] on input "1 to 25 of 102" at bounding box center [942, 254] width 103 height 16
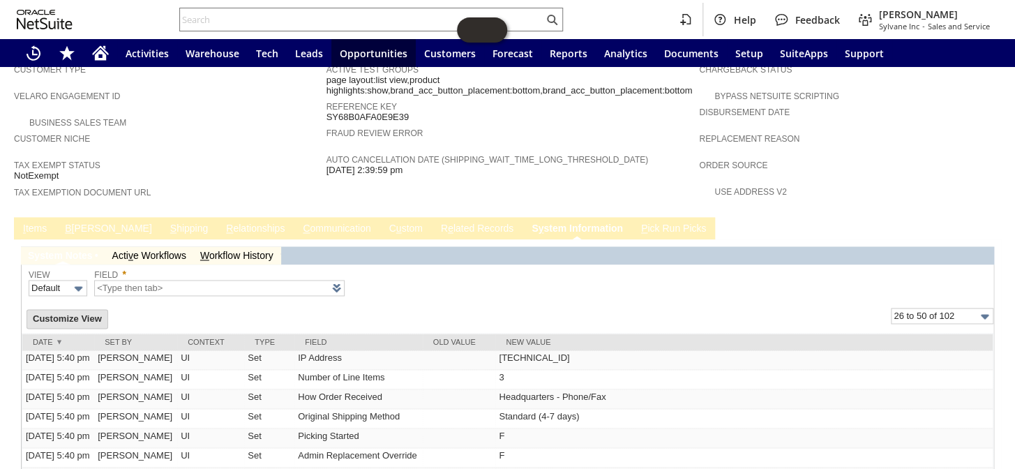
scroll to position [836, 0]
click at [911, 309] on input "26 to 50 of 102" at bounding box center [942, 317] width 103 height 16
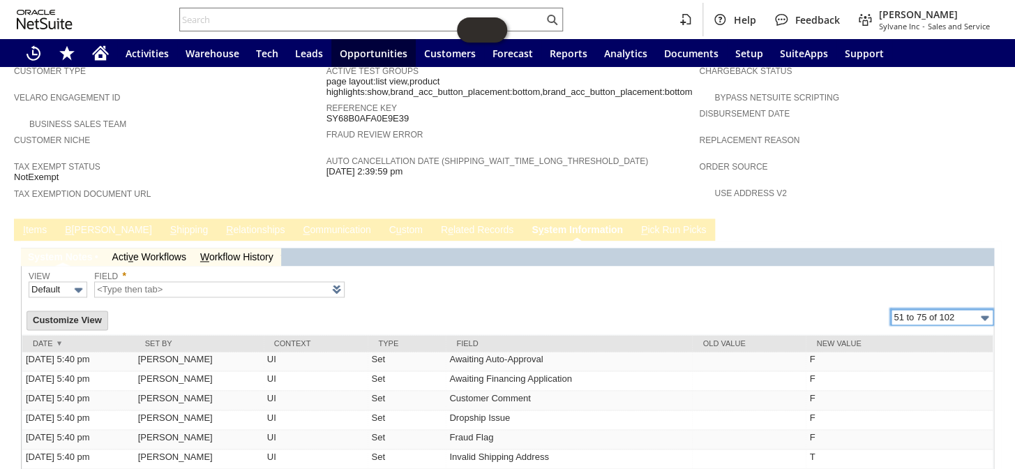
click at [938, 309] on input "51 to 75 of 102" at bounding box center [942, 317] width 103 height 16
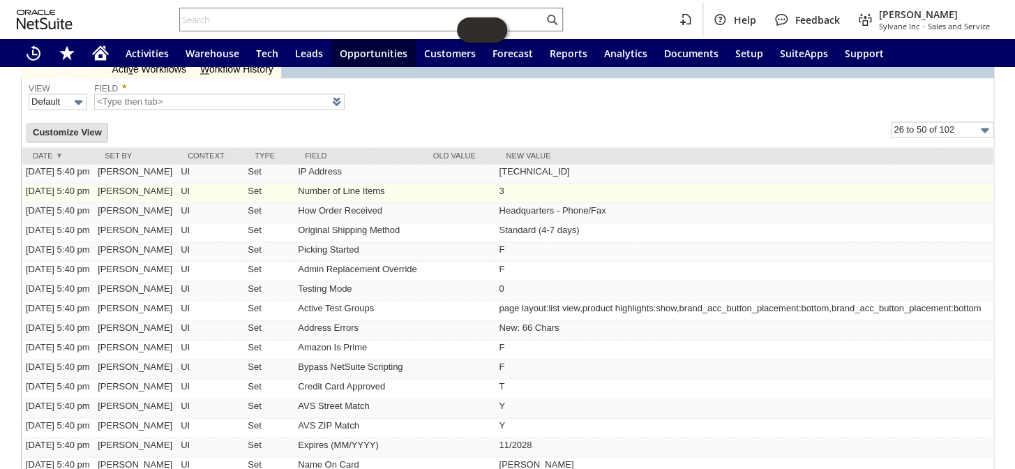
scroll to position [963, 0]
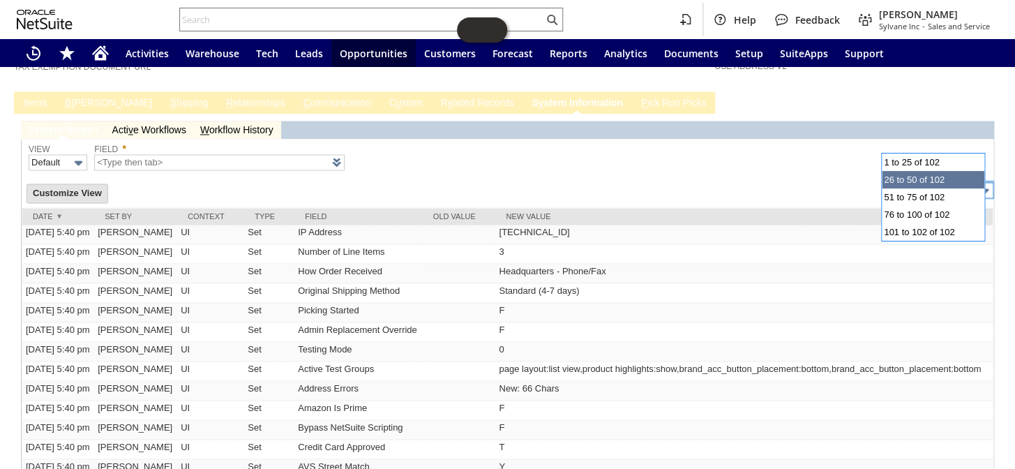
click at [929, 182] on input "26 to 50 of 102" at bounding box center [942, 190] width 103 height 16
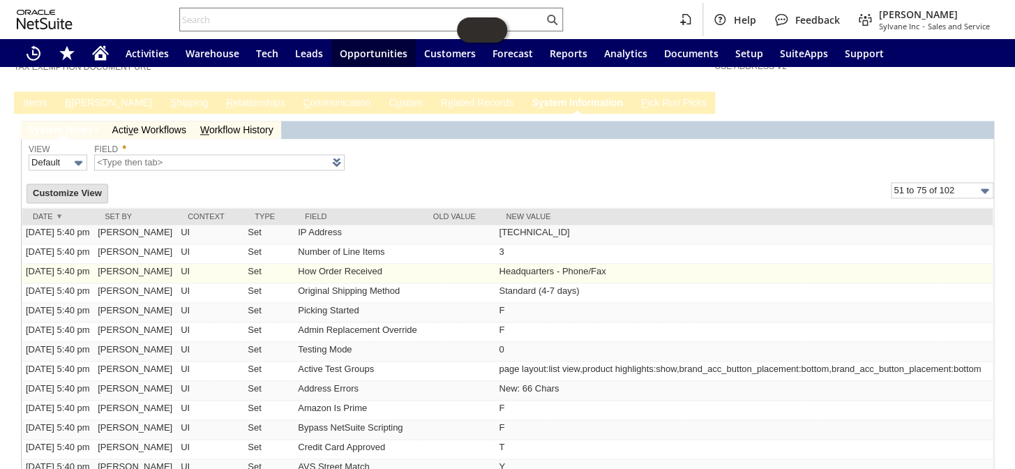
type input "51 to 75 of 102"
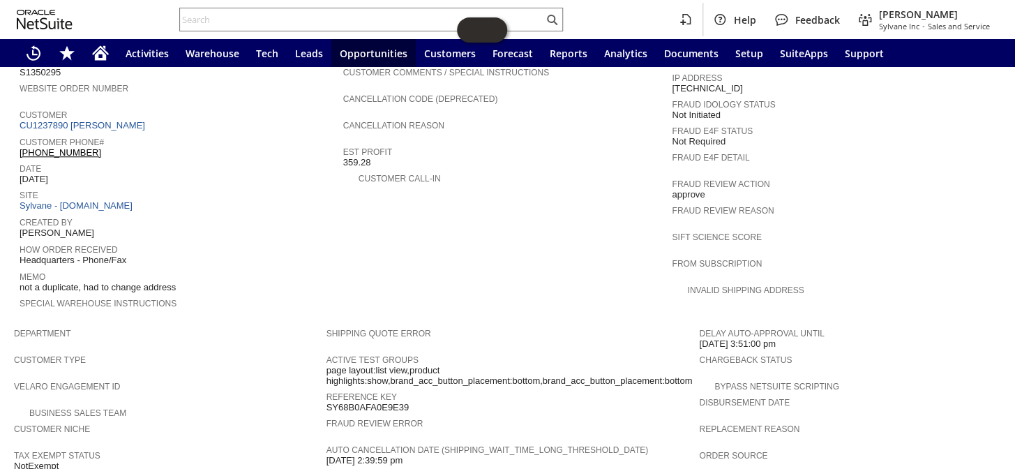
scroll to position [709, 0]
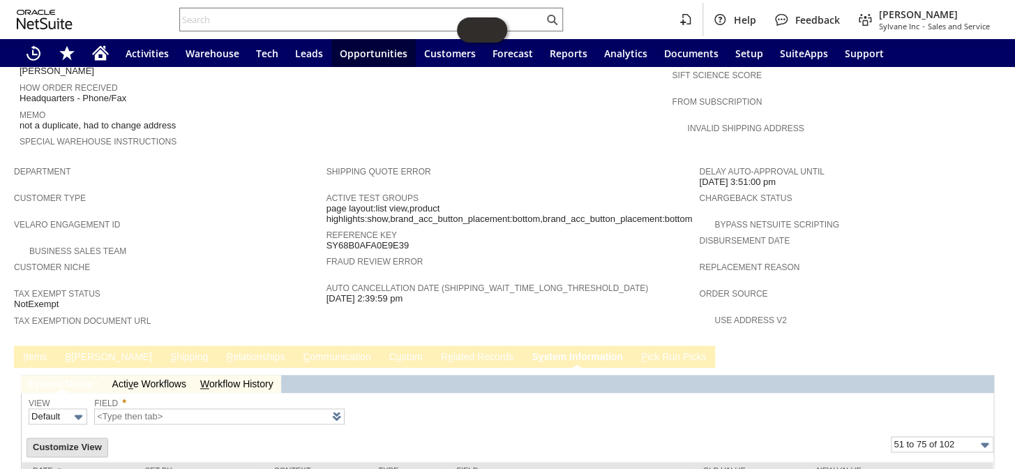
click at [73, 351] on link "B illing" at bounding box center [108, 357] width 94 height 13
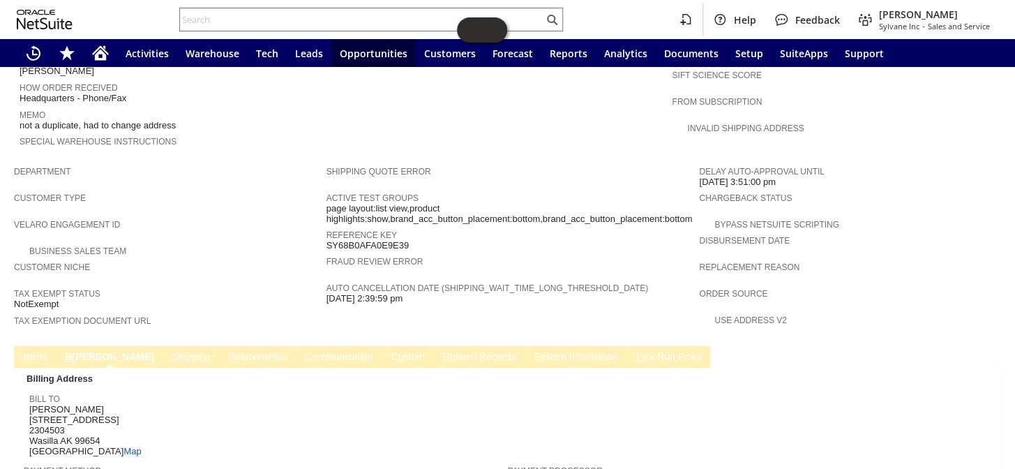
click at [169, 351] on link "S hipping" at bounding box center [191, 357] width 45 height 13
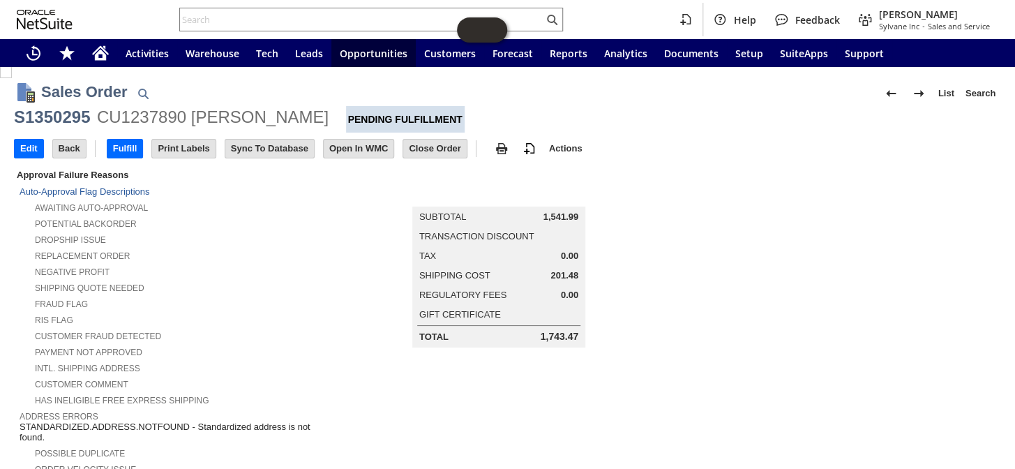
scroll to position [0, 0]
click at [63, 114] on div "S1350295" at bounding box center [52, 118] width 76 height 22
copy div "S1350295"
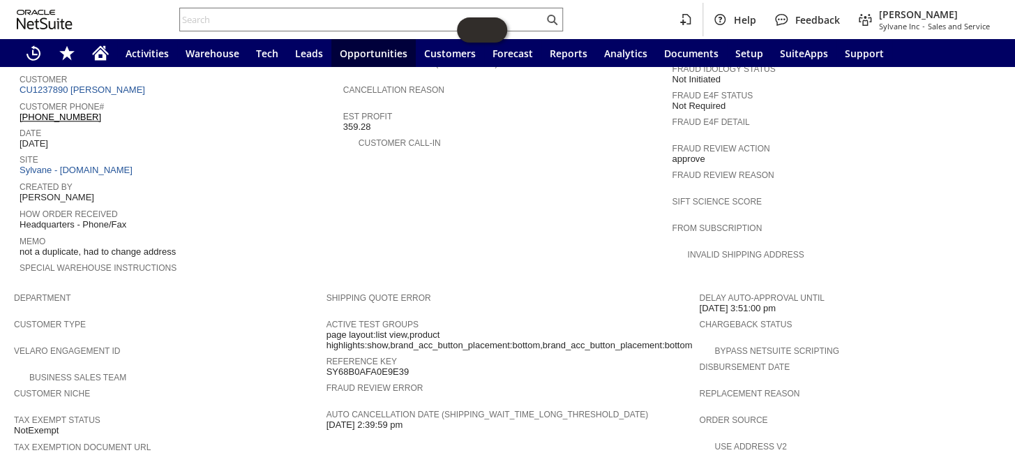
scroll to position [698, 0]
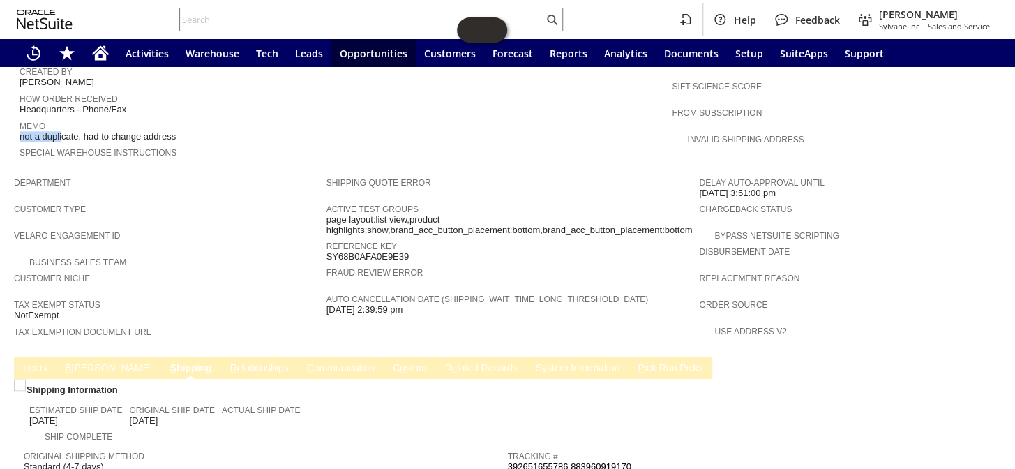
drag, startPoint x: 191, startPoint y: 96, endPoint x: 27, endPoint y: 99, distance: 164.0
click at [27, 117] on div "Memo not a duplicate, had to change address" at bounding box center [178, 129] width 317 height 25
drag, startPoint x: 184, startPoint y: 102, endPoint x: 19, endPoint y: 93, distance: 164.9
click at [20, 117] on div "Memo not a duplicate, had to change address" at bounding box center [178, 129] width 317 height 25
drag, startPoint x: 19, startPoint y: 93, endPoint x: 33, endPoint y: 88, distance: 15.4
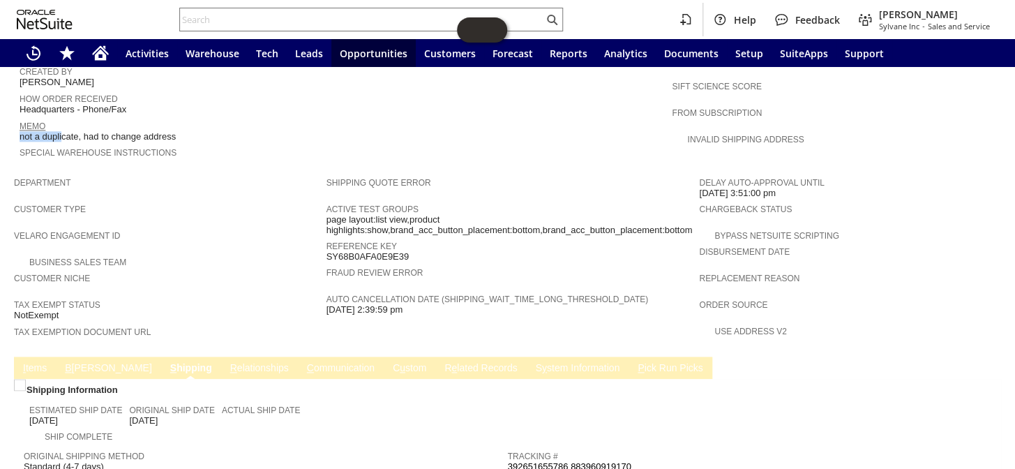
copy div "Memo not a duplicate, had to change address"
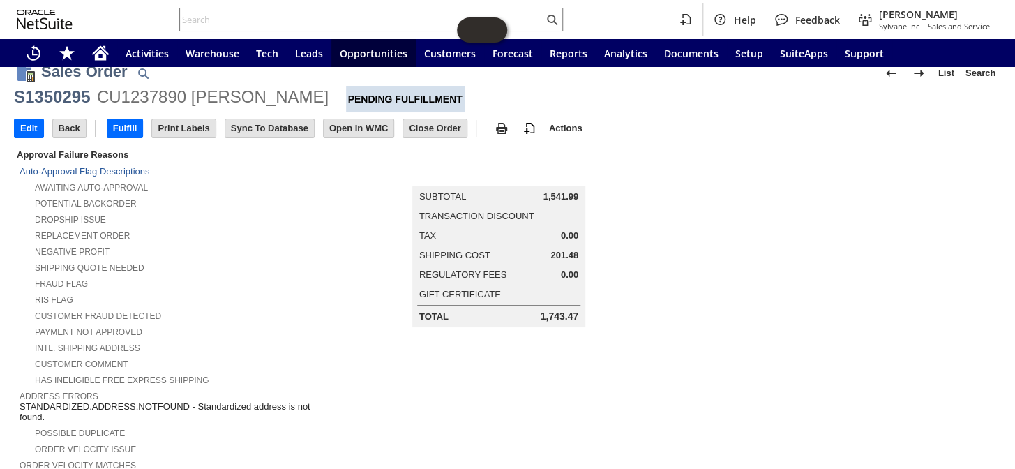
scroll to position [0, 0]
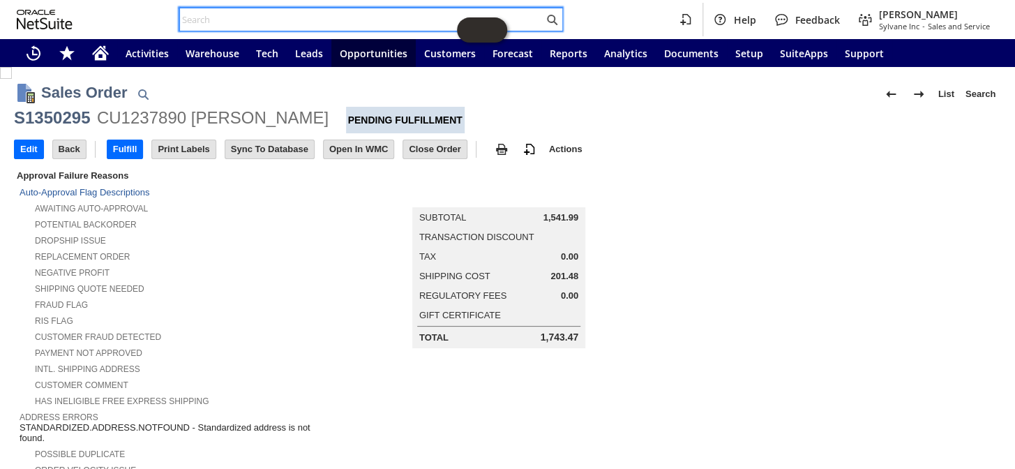
click at [270, 17] on input "text" at bounding box center [362, 19] width 364 height 17
paste input "906390"
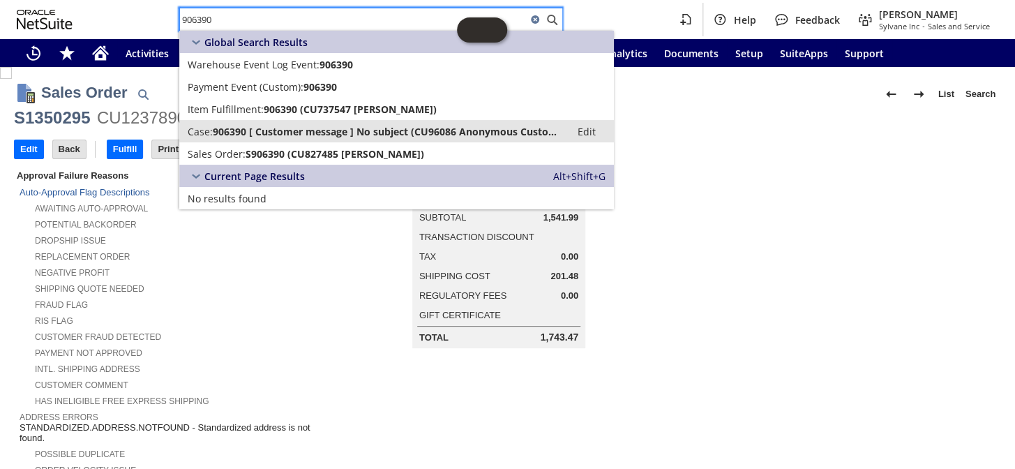
type input "906390"
click at [251, 123] on link "Case: 906390 [ Customer message ] No subject (CU96086 Anonymous Customer) Edit" at bounding box center [396, 131] width 435 height 22
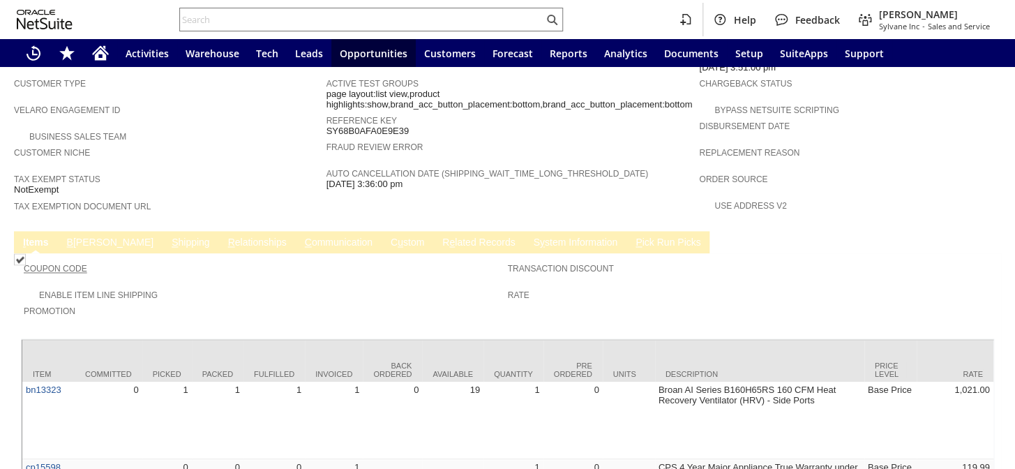
scroll to position [824, 0]
click at [82, 236] on link "B [PERSON_NAME]" at bounding box center [110, 242] width 94 height 13
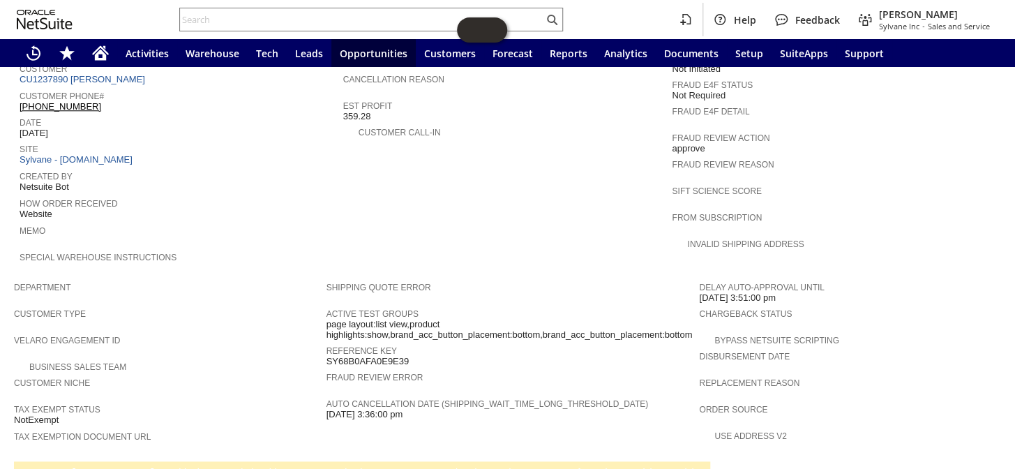
scroll to position [594, 0]
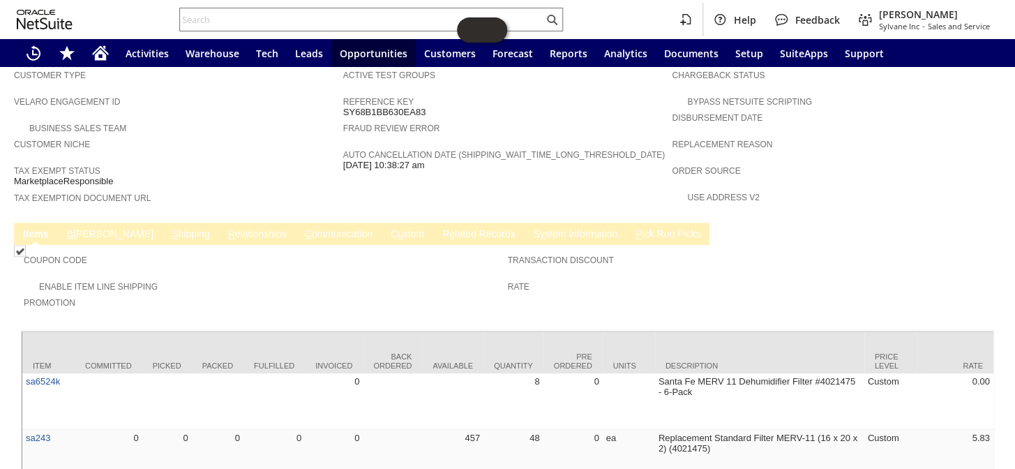
scroll to position [824, 0]
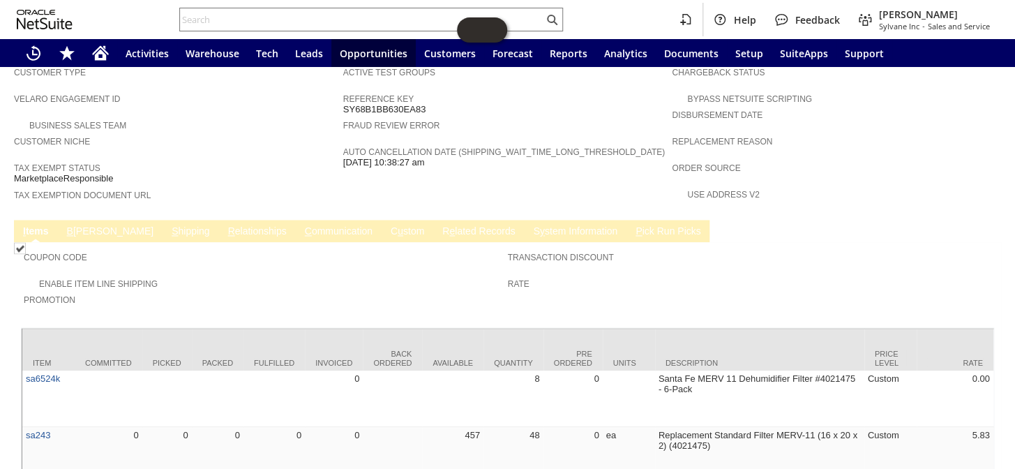
click at [83, 225] on link "B illing" at bounding box center [110, 231] width 94 height 13
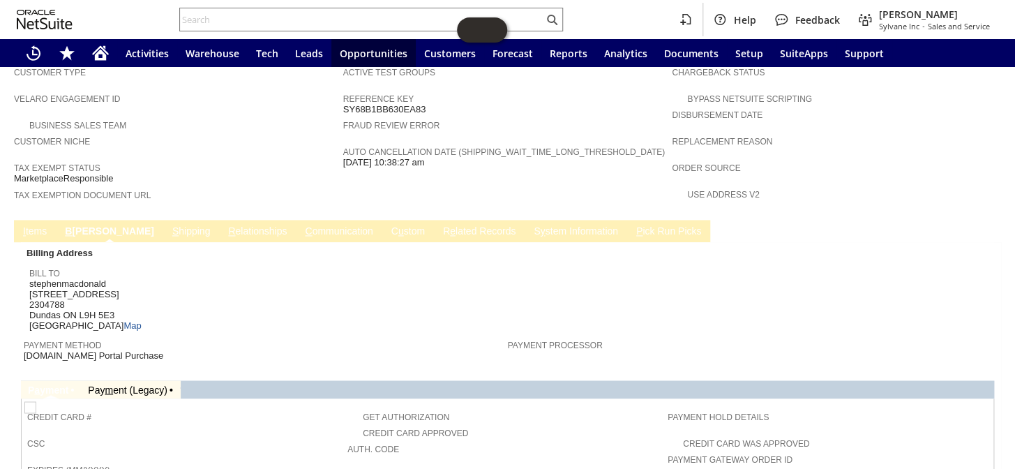
click at [440, 225] on link "R e lated Records" at bounding box center [480, 231] width 80 height 13
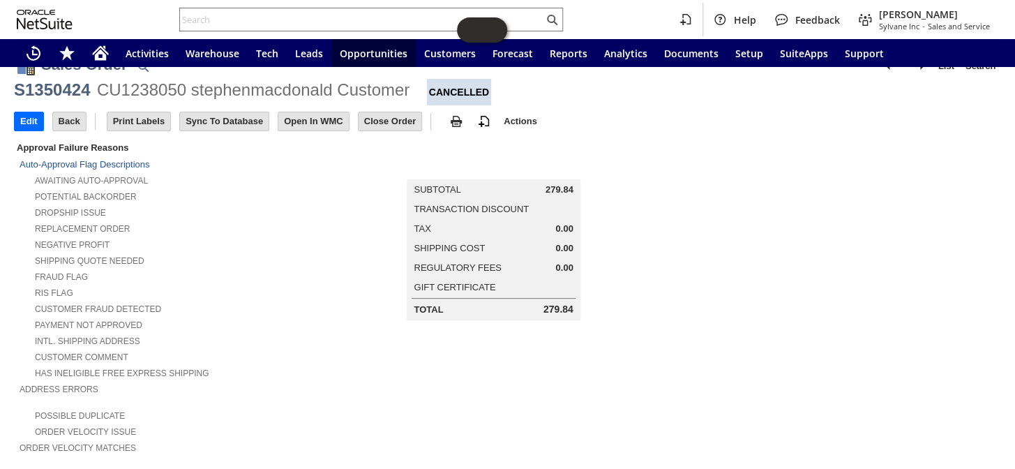
scroll to position [0, 0]
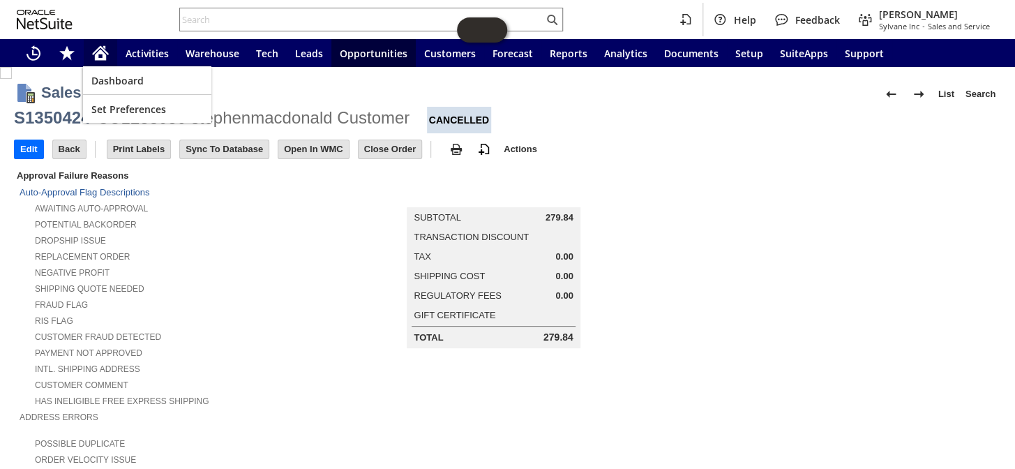
click at [100, 50] on icon "Home" at bounding box center [100, 55] width 11 height 10
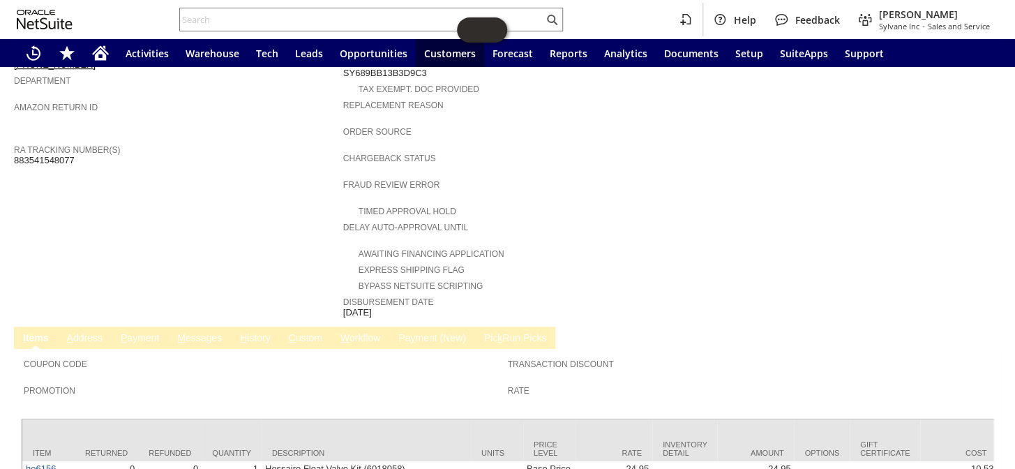
scroll to position [368, 0]
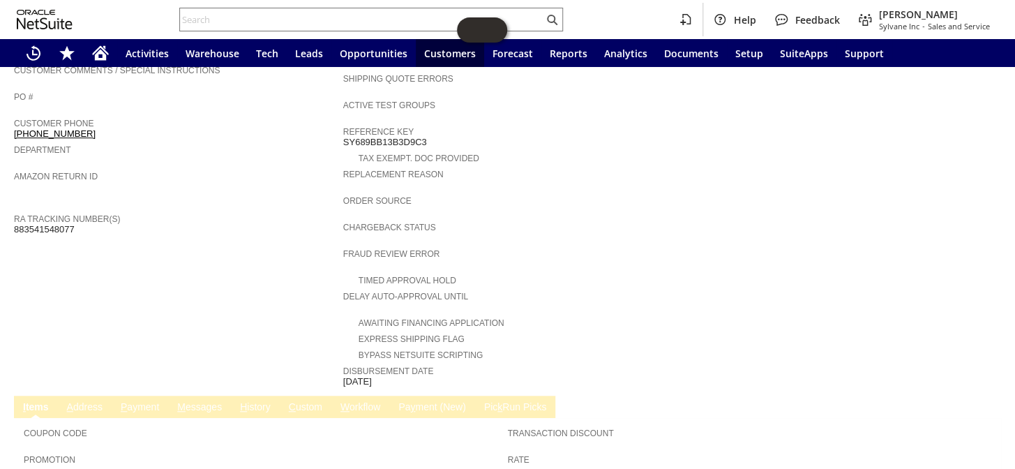
click at [34, 224] on span "883541548077" at bounding box center [44, 229] width 61 height 11
copy span "883541548077"
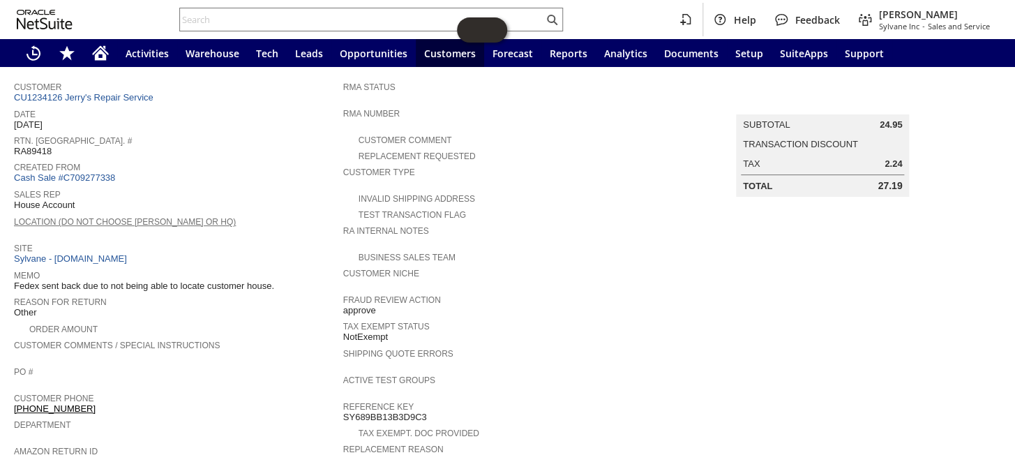
scroll to position [50, 0]
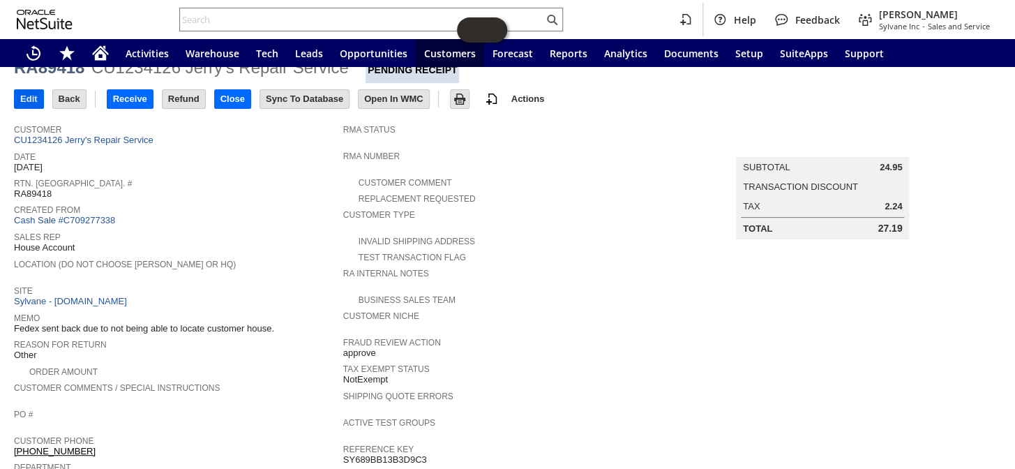
click at [30, 103] on input "Edit" at bounding box center [29, 99] width 29 height 18
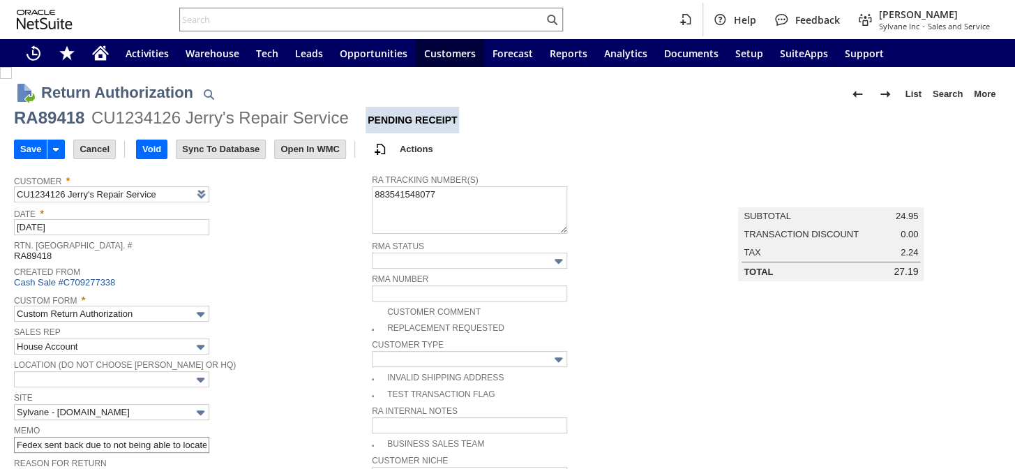
scroll to position [119, 0]
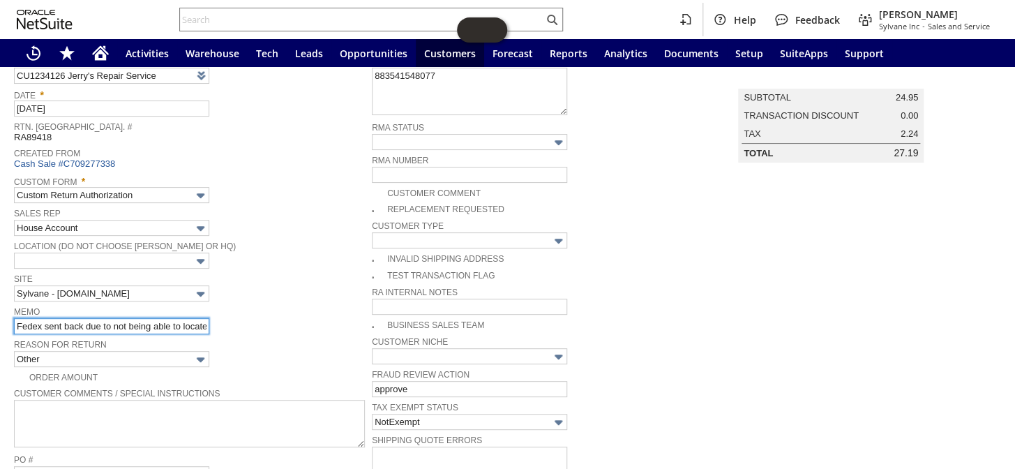
click at [16, 318] on input "Fedex sent back due to not being able to locate customer house." at bounding box center [111, 326] width 195 height 16
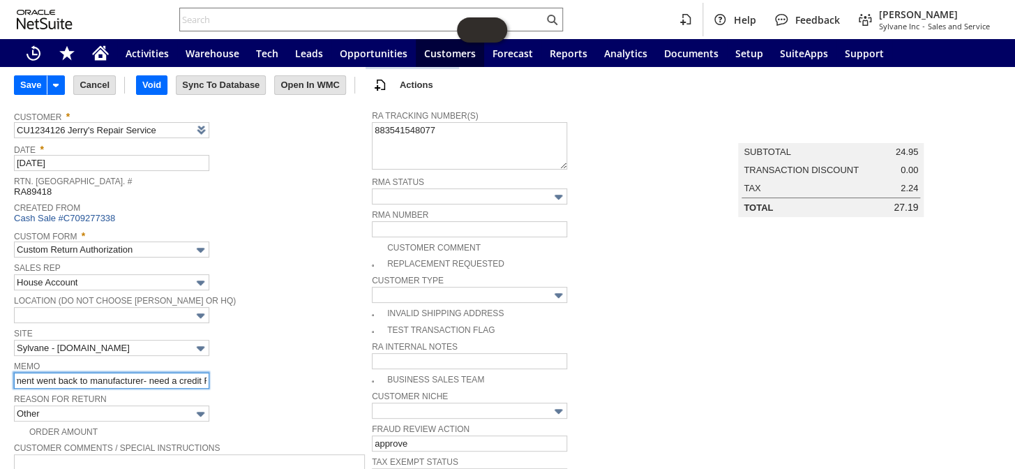
scroll to position [0, 0]
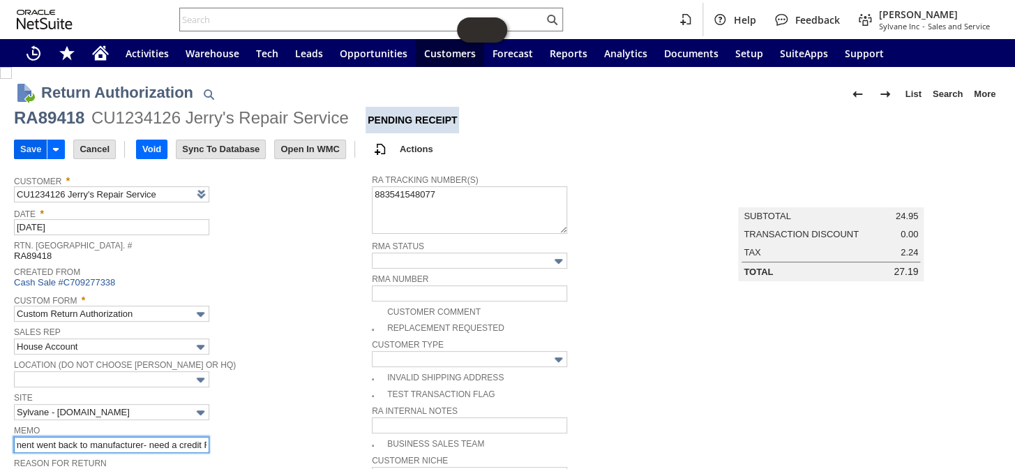
type input "Shipment went back to manufacturer- need a credit Fedex sent back due to not be…"
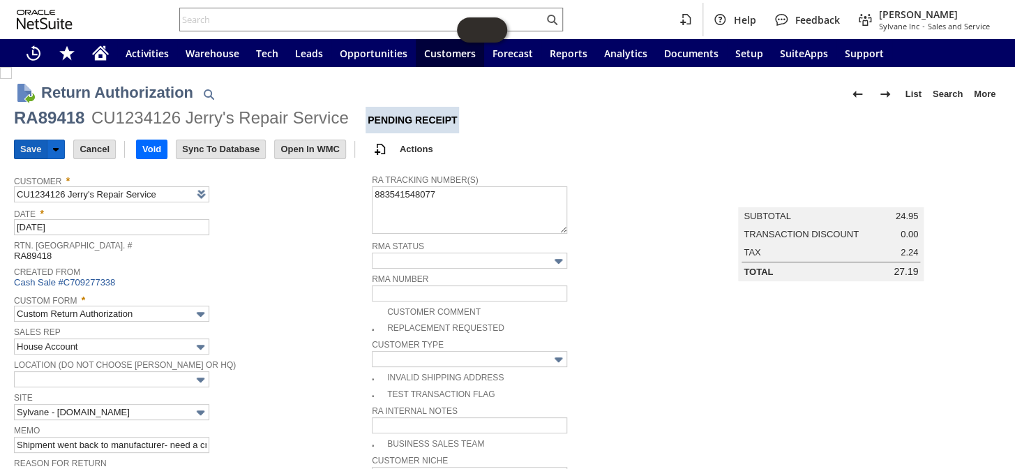
click at [36, 149] on input "Save" at bounding box center [31, 149] width 32 height 18
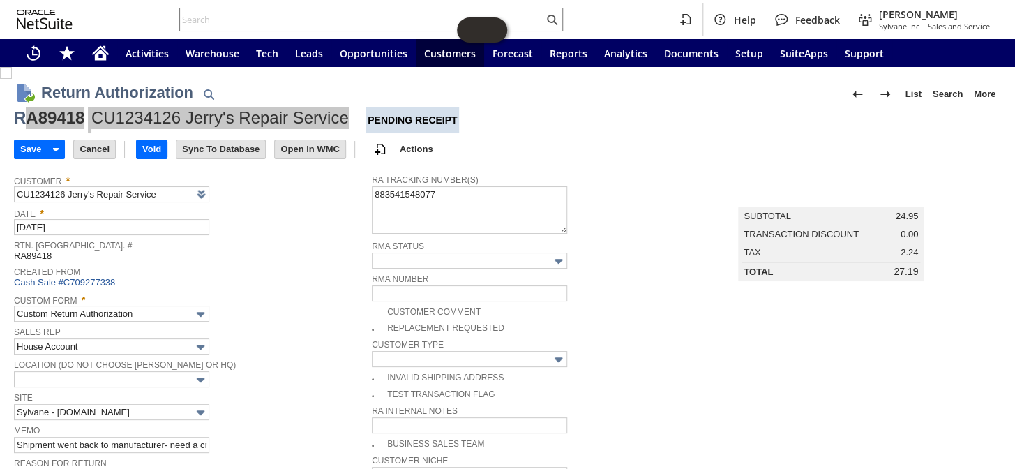
drag, startPoint x: 346, startPoint y: 114, endPoint x: 21, endPoint y: 119, distance: 325.2
click at [21, 119] on div "RA89418 CU1234126 Jerry's Repair Service Pending Receipt" at bounding box center [507, 120] width 987 height 27
copy div "A89418 CU1234126 Jerry's Repair Service"
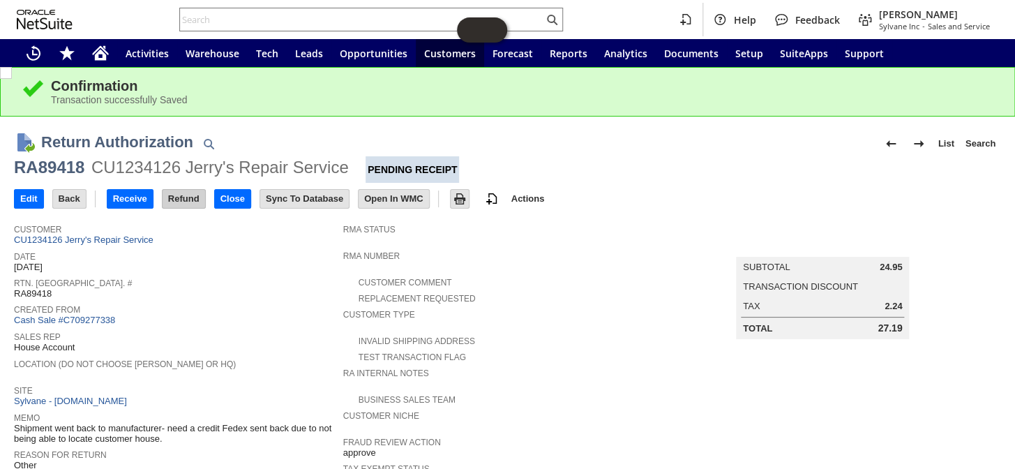
click at [182, 191] on input "Refund" at bounding box center [184, 199] width 43 height 18
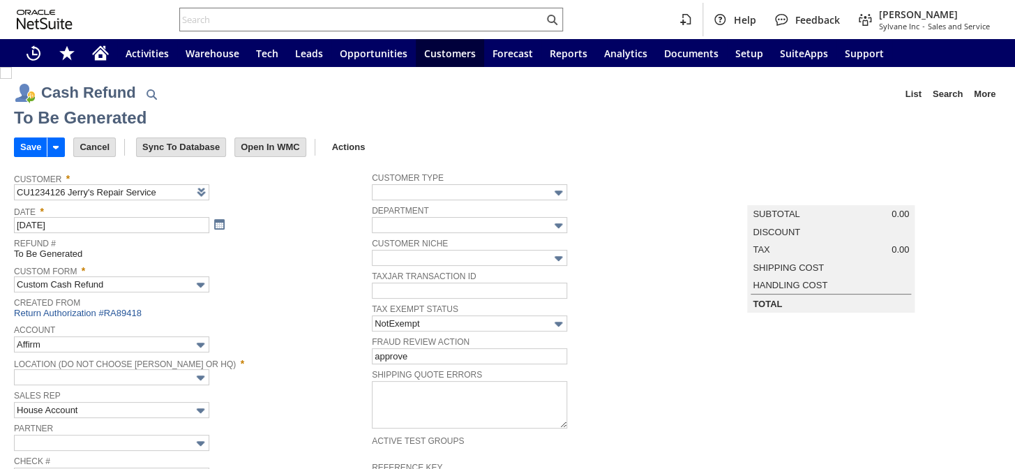
type input "Regions - Merchant 0414"
type input "Headquarters : Head...s : Pending Testing"
type input "Add"
type input "Copy Previous"
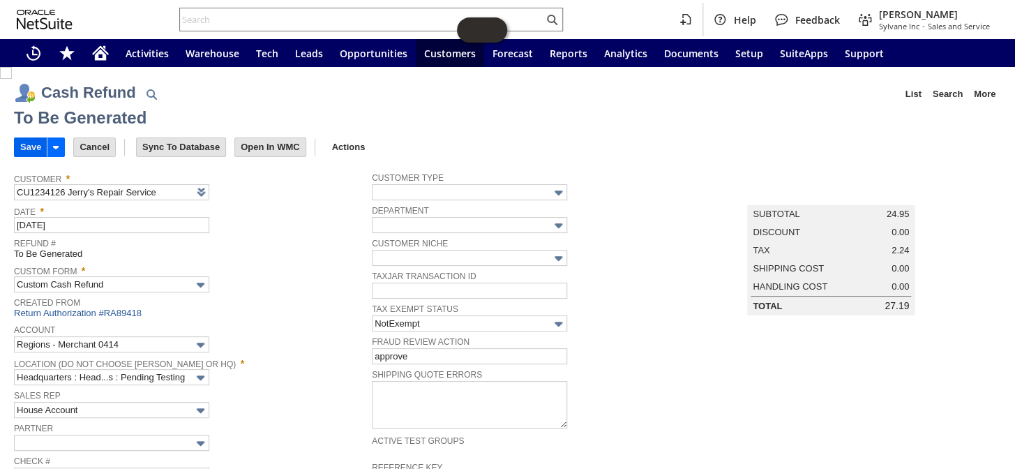
click at [28, 148] on input "Save" at bounding box center [31, 147] width 32 height 18
